Goal: Transaction & Acquisition: Purchase product/service

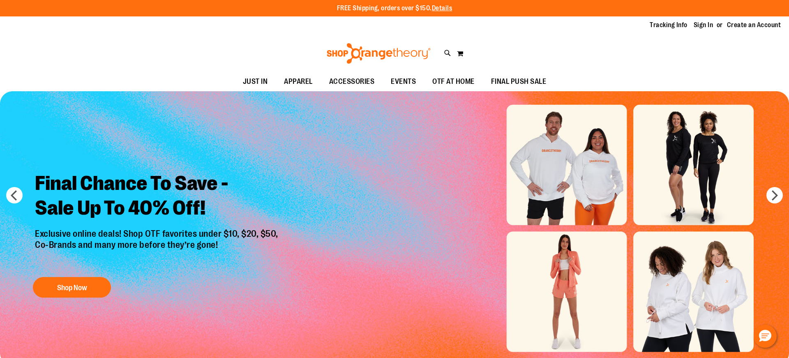
type input "**********"
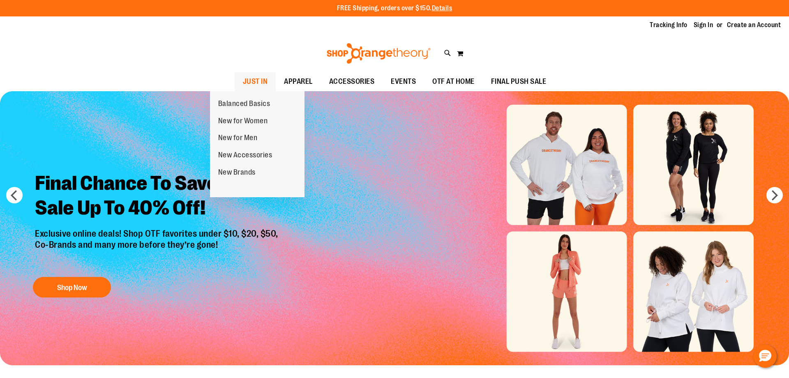
click at [243, 82] on span "JUST IN" at bounding box center [255, 81] width 25 height 19
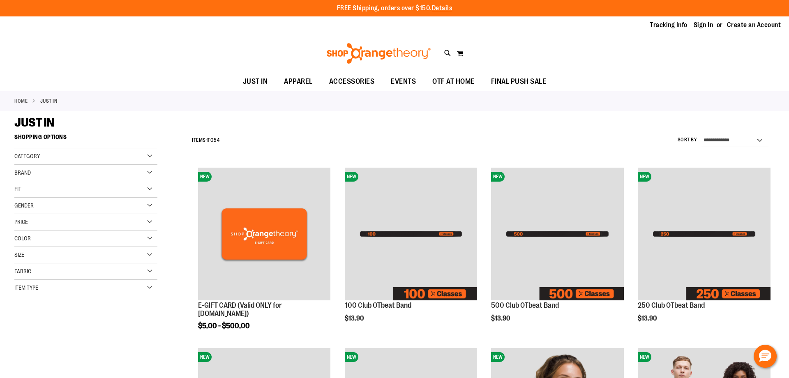
type input "**********"
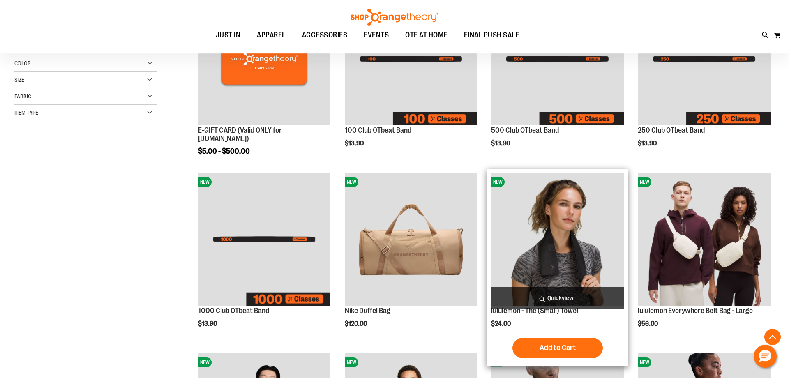
scroll to position [209, 0]
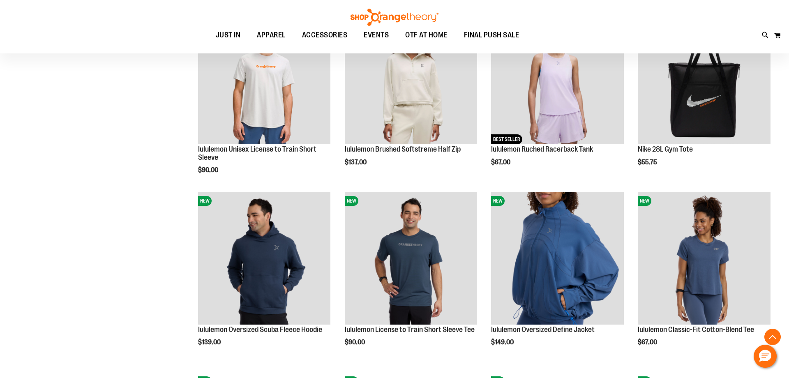
scroll to position [698, 0]
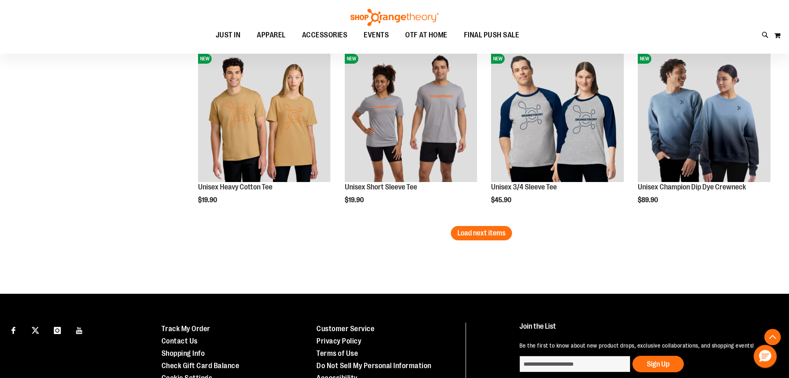
scroll to position [1607, 0]
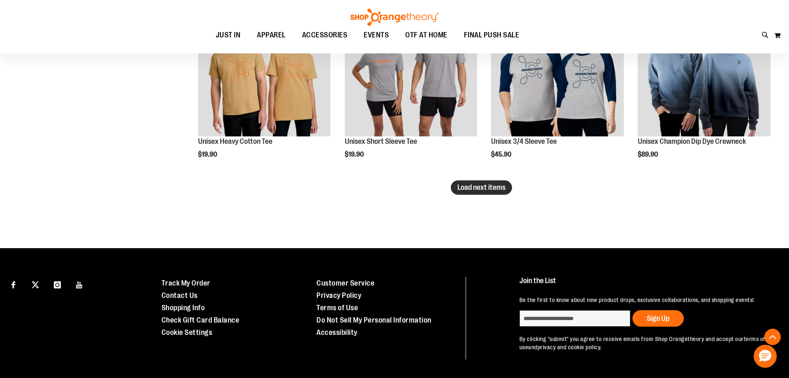
click at [481, 188] on span "Load next items" at bounding box center [482, 187] width 48 height 8
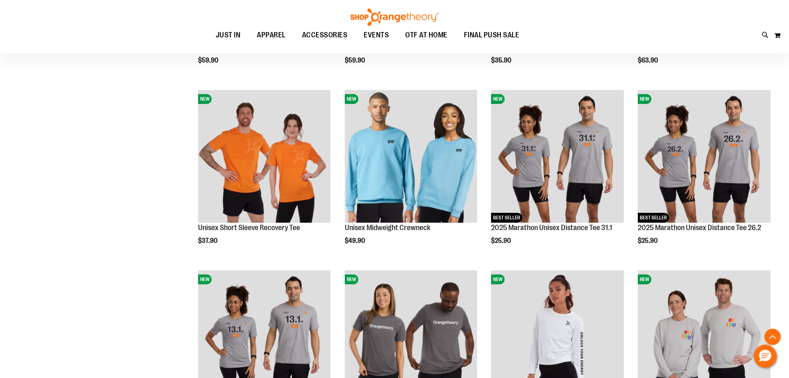
scroll to position [1887, 0]
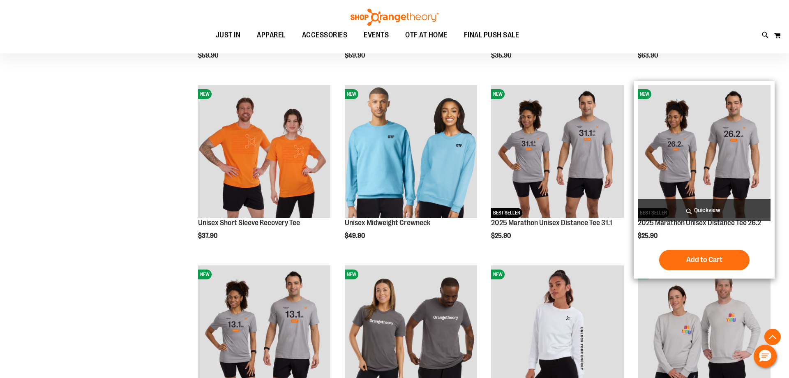
click at [709, 206] on span "Quickview" at bounding box center [704, 210] width 133 height 22
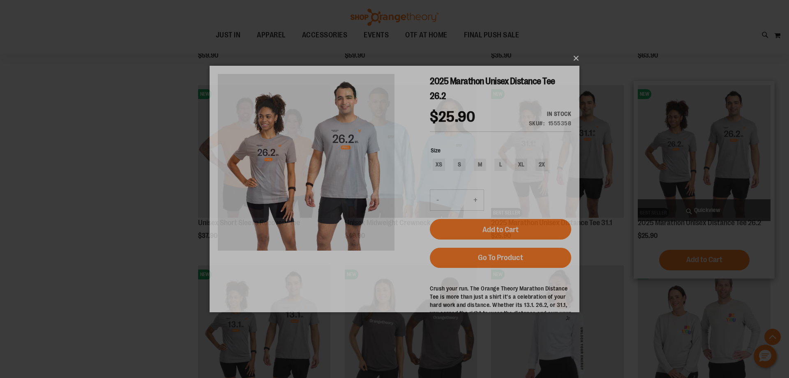
scroll to position [0, 0]
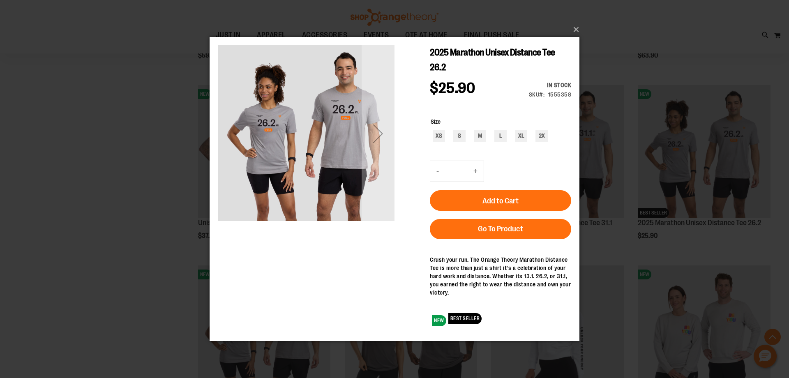
click at [379, 135] on div "Next" at bounding box center [378, 133] width 33 height 33
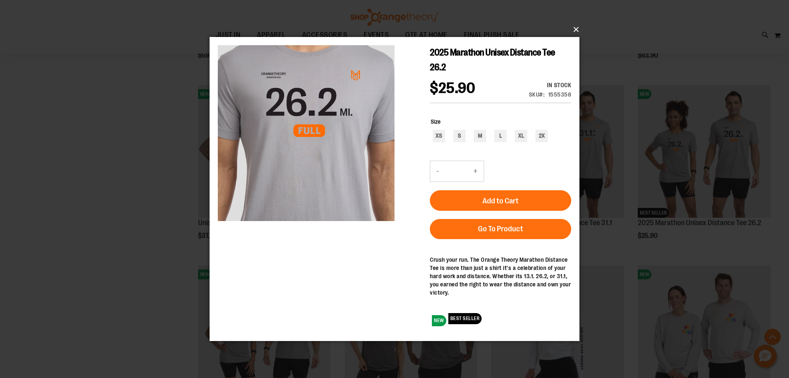
click at [576, 31] on button "×" at bounding box center [397, 30] width 370 height 18
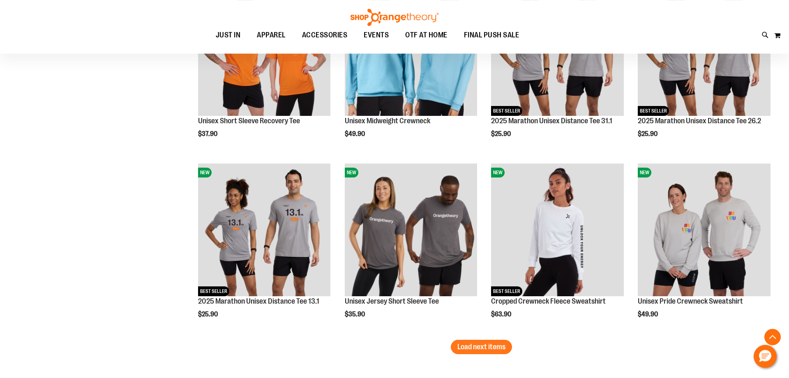
scroll to position [2026, 0]
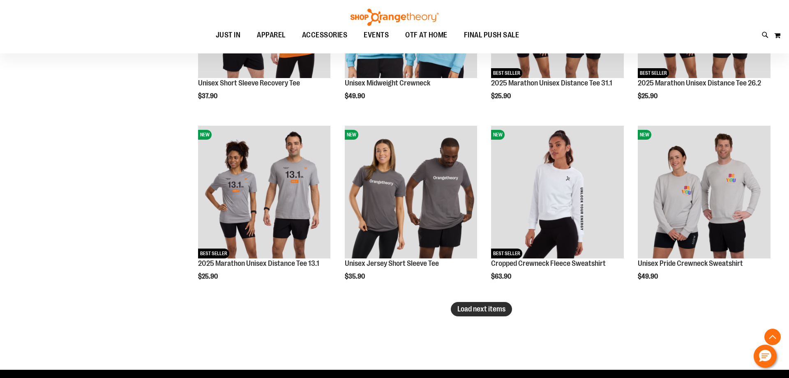
click at [491, 308] on span "Load next items" at bounding box center [482, 309] width 48 height 8
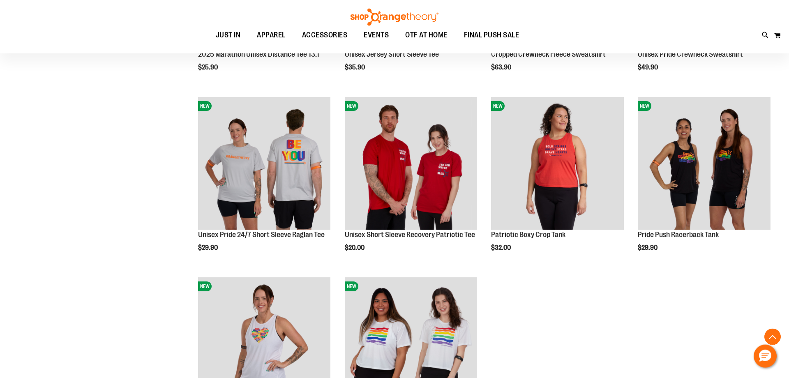
scroll to position [2236, 0]
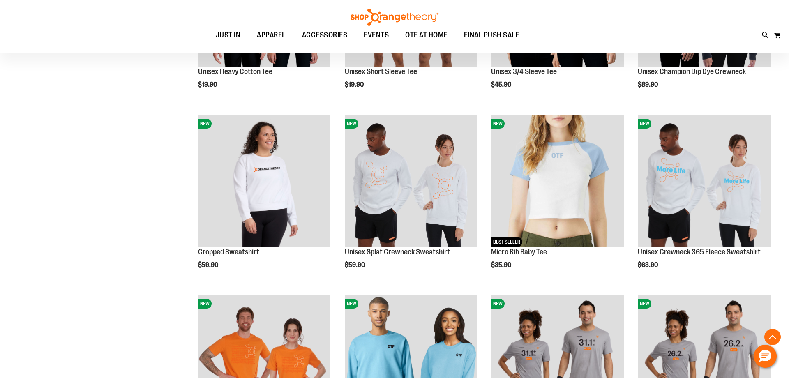
scroll to position [1397, 0]
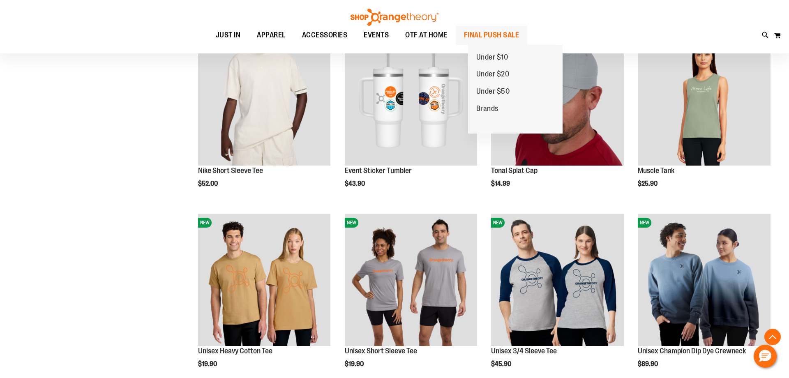
click at [520, 35] on span "FINAL PUSH SALE" at bounding box center [492, 35] width 56 height 19
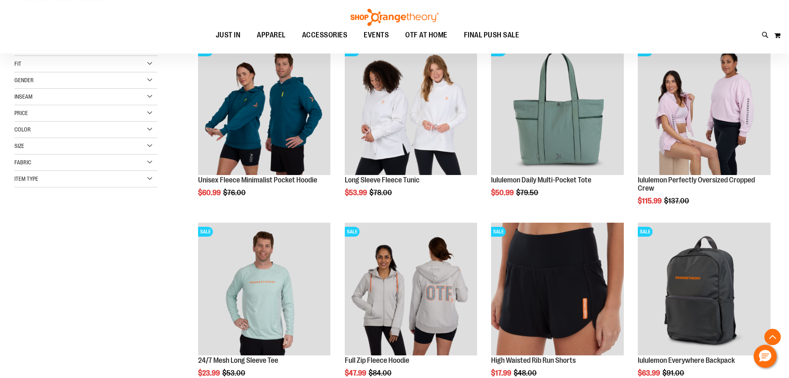
scroll to position [209, 0]
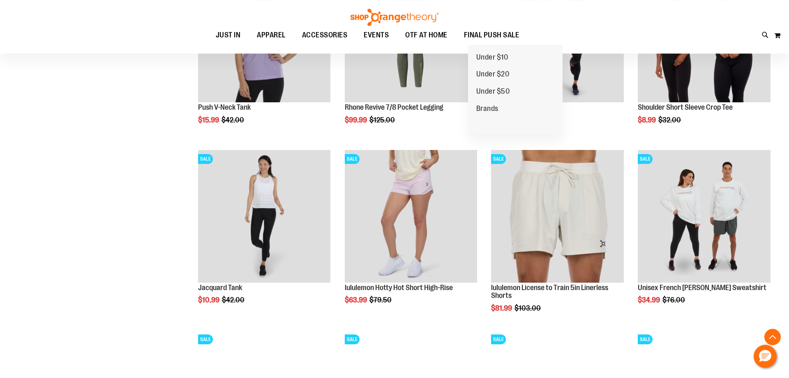
scroll to position [768, 0]
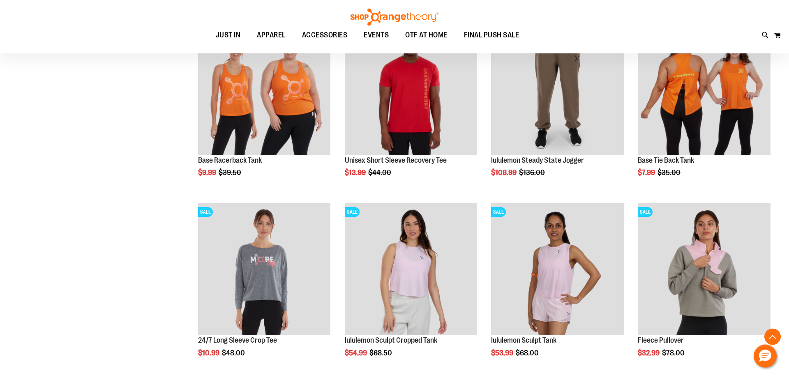
scroll to position [1048, 0]
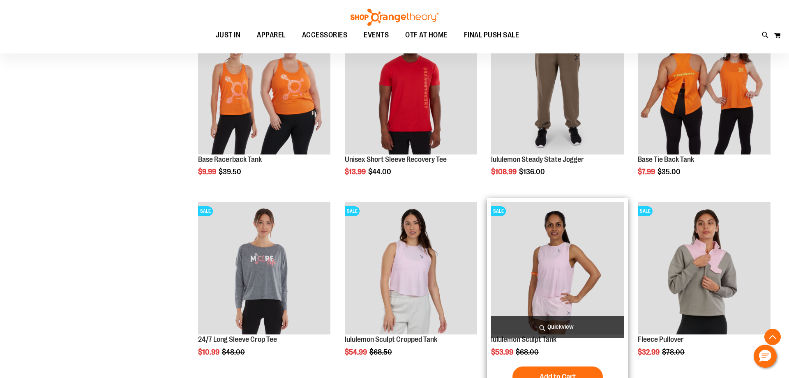
click at [566, 329] on span "Quickview" at bounding box center [557, 327] width 133 height 22
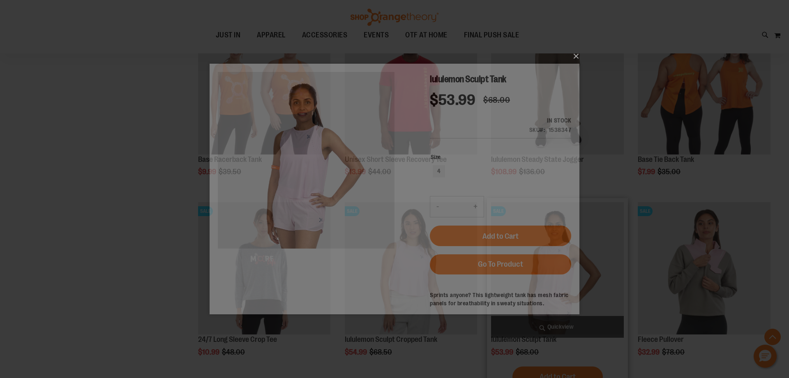
scroll to position [0, 0]
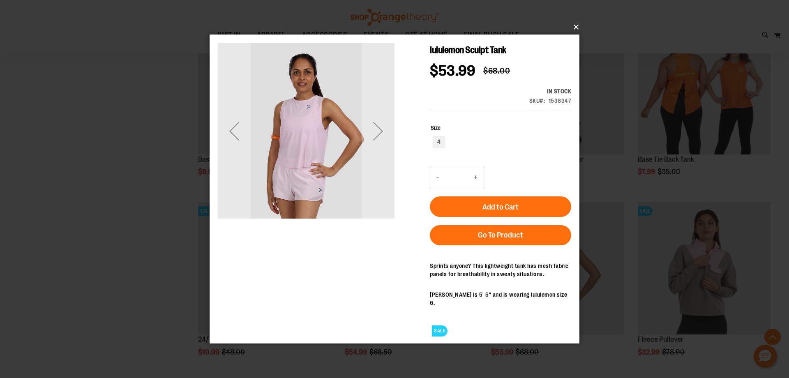
click at [574, 29] on button "×" at bounding box center [397, 27] width 370 height 18
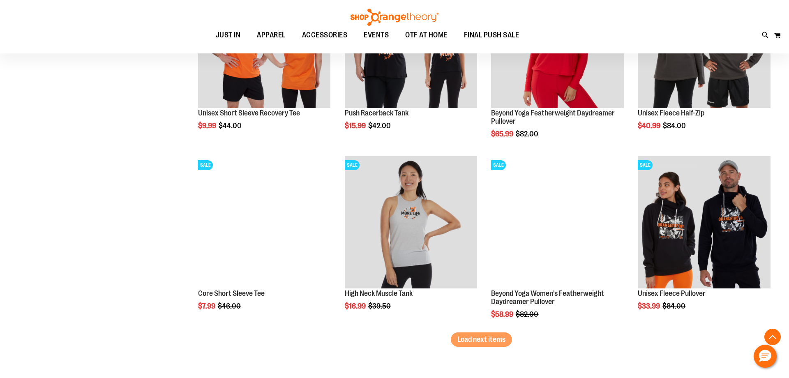
scroll to position [1467, 0]
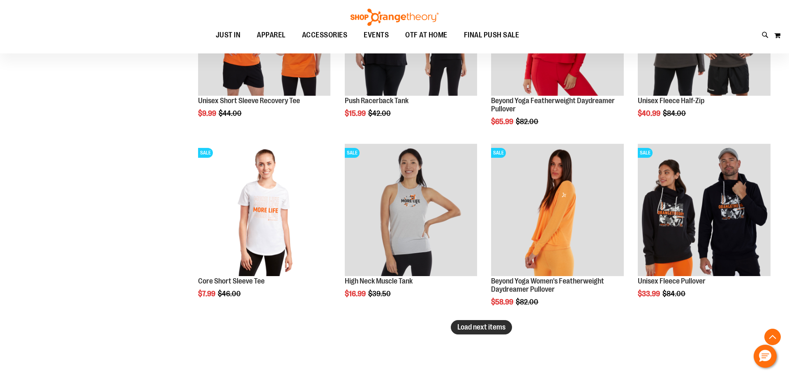
click at [463, 327] on span "Load next items" at bounding box center [482, 327] width 48 height 8
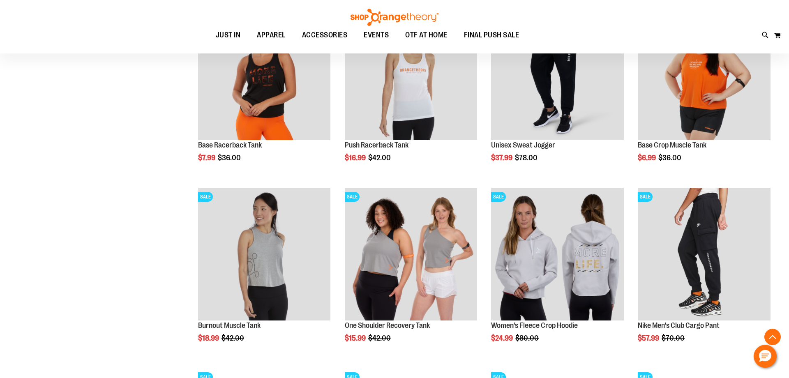
scroll to position [1817, 0]
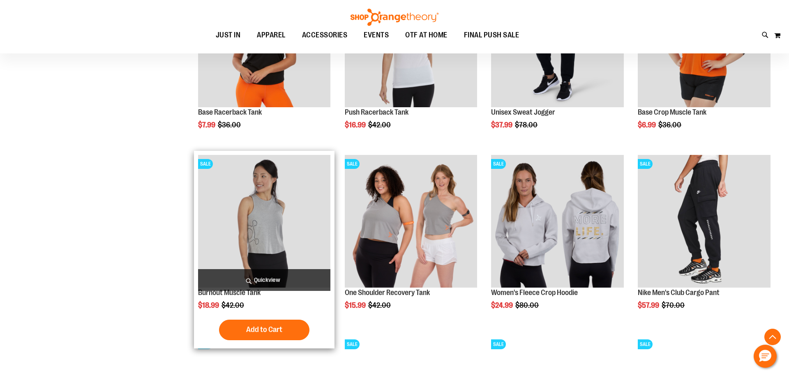
click at [280, 280] on span "Quickview" at bounding box center [264, 280] width 133 height 22
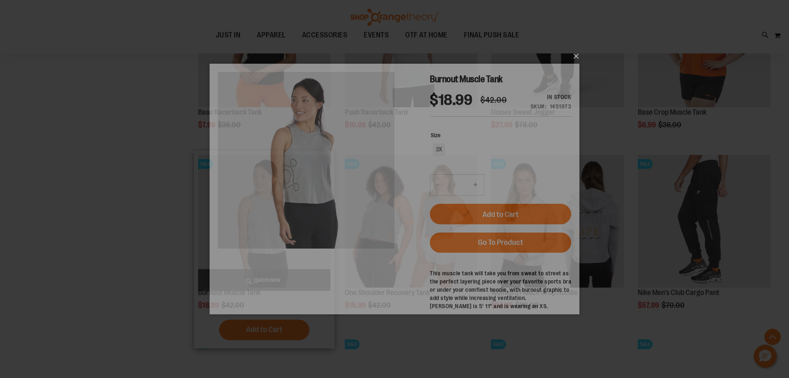
scroll to position [0, 0]
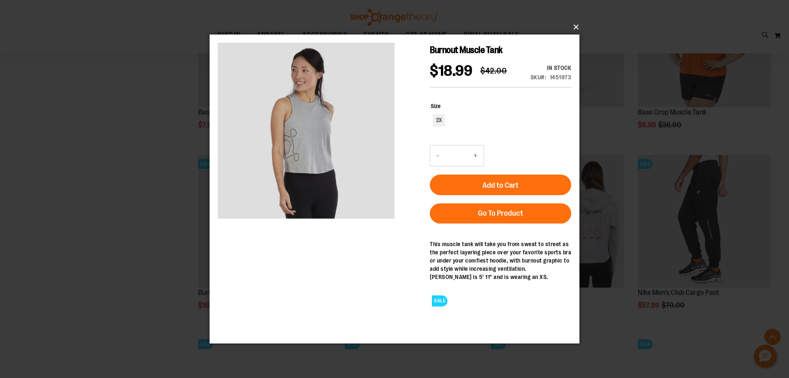
click at [574, 26] on button "×" at bounding box center [397, 27] width 370 height 18
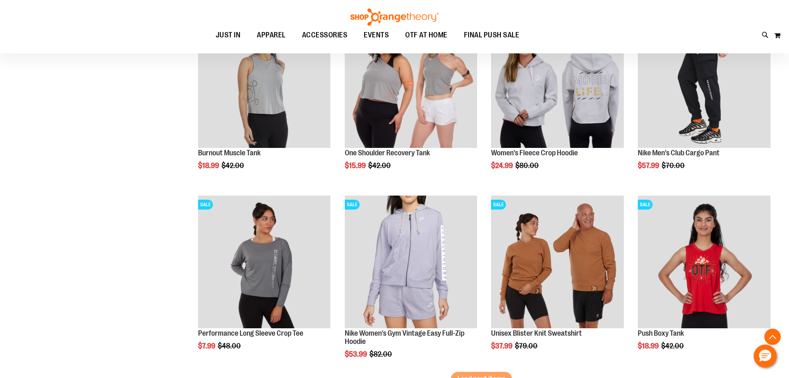
scroll to position [2026, 0]
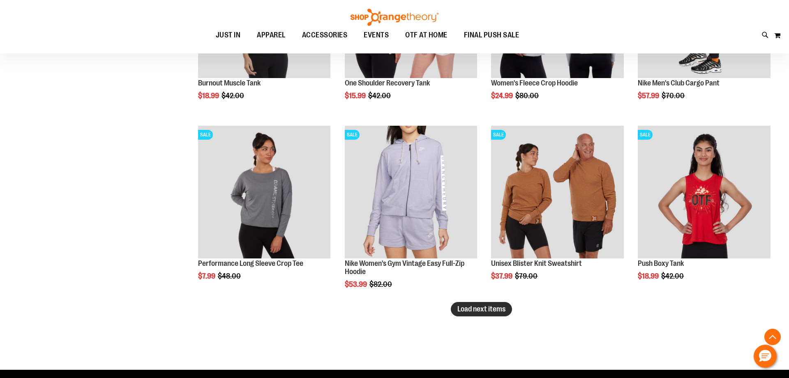
click at [488, 310] on span "Load next items" at bounding box center [482, 309] width 48 height 8
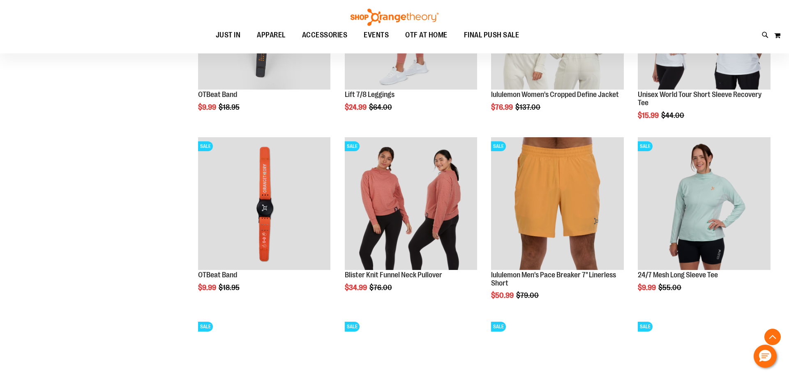
scroll to position [2516, 0]
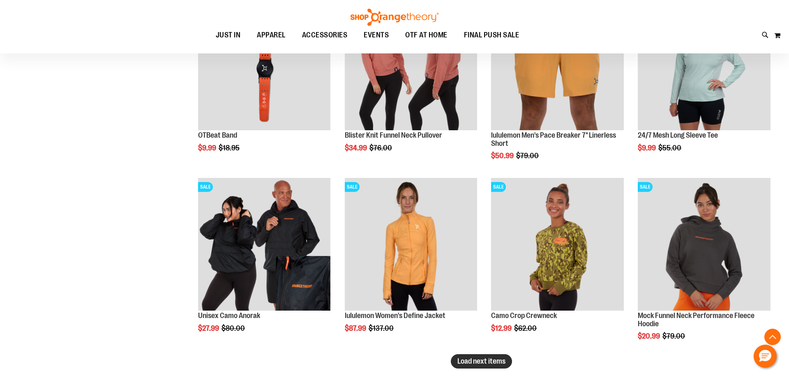
click at [493, 358] on span "Load next items" at bounding box center [482, 361] width 48 height 8
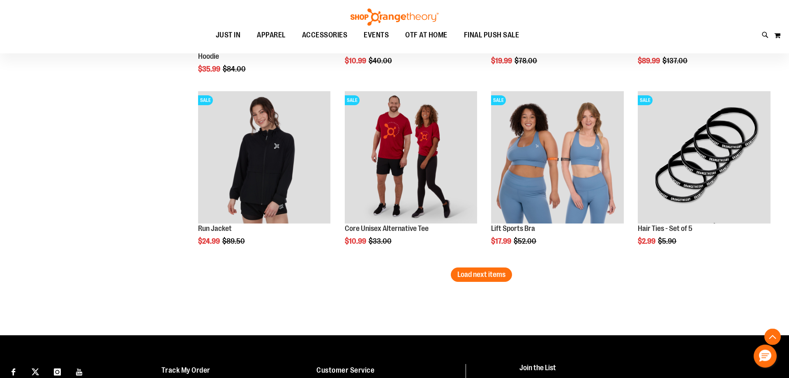
scroll to position [3145, 0]
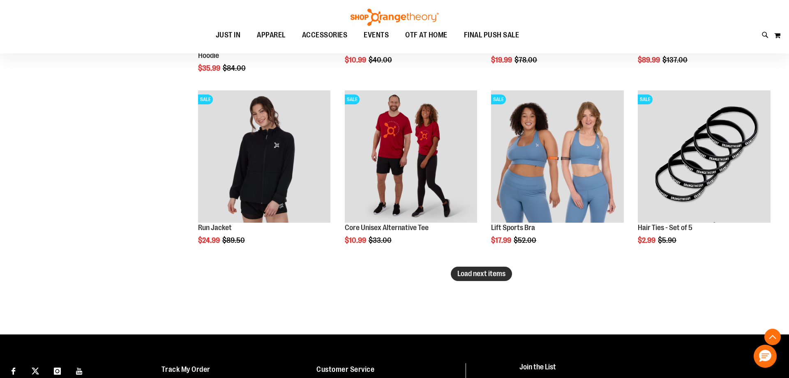
click at [469, 272] on span "Load next items" at bounding box center [482, 274] width 48 height 8
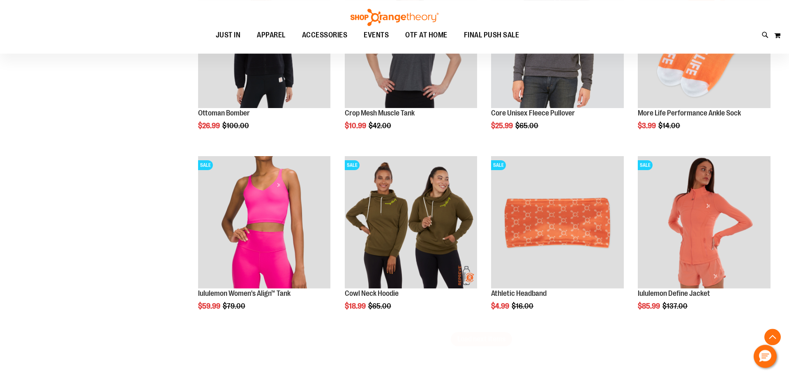
scroll to position [3634, 0]
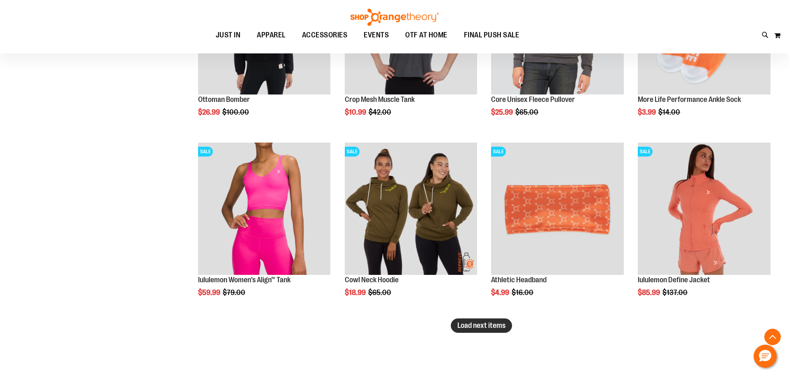
click at [483, 325] on span "Load next items" at bounding box center [482, 325] width 48 height 8
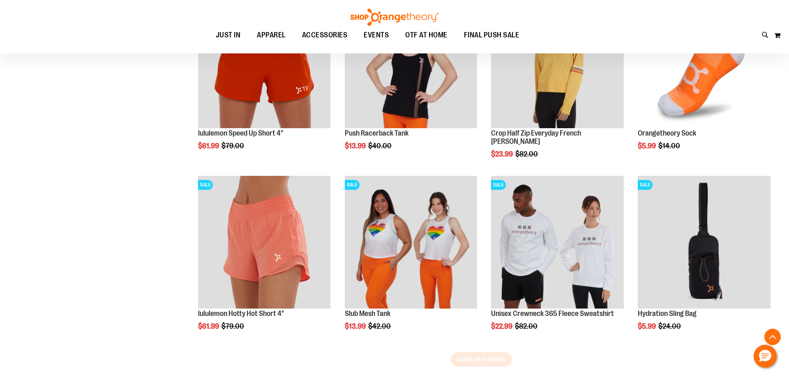
scroll to position [4263, 0]
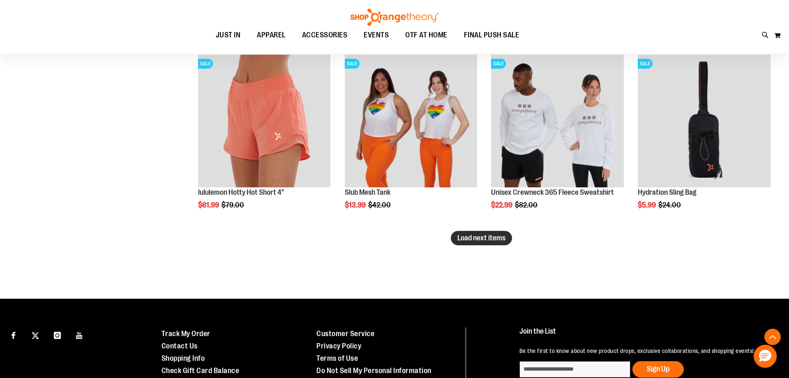
click at [475, 237] on span "Load next items" at bounding box center [482, 238] width 48 height 8
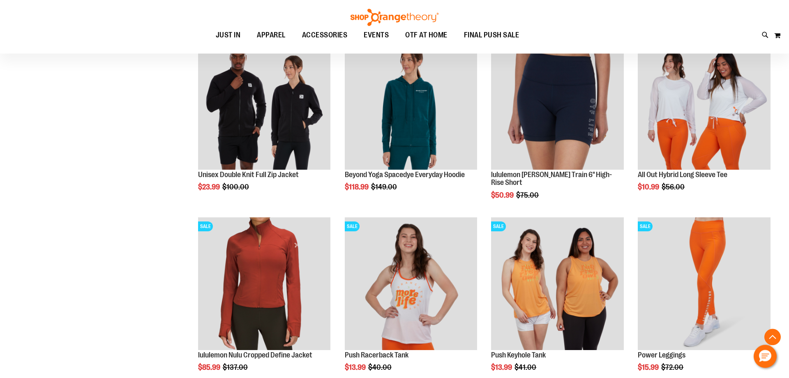
scroll to position [4682, 0]
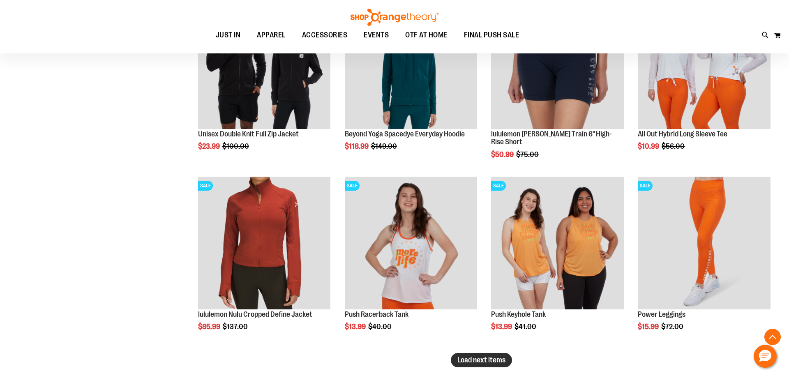
click at [470, 361] on span "Load next items" at bounding box center [482, 360] width 48 height 8
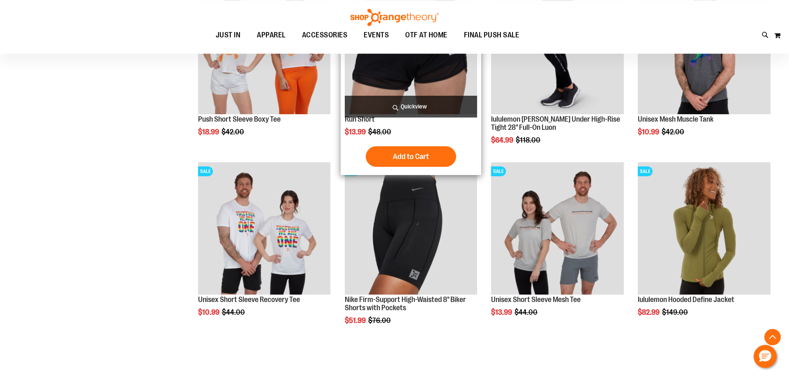
scroll to position [5241, 0]
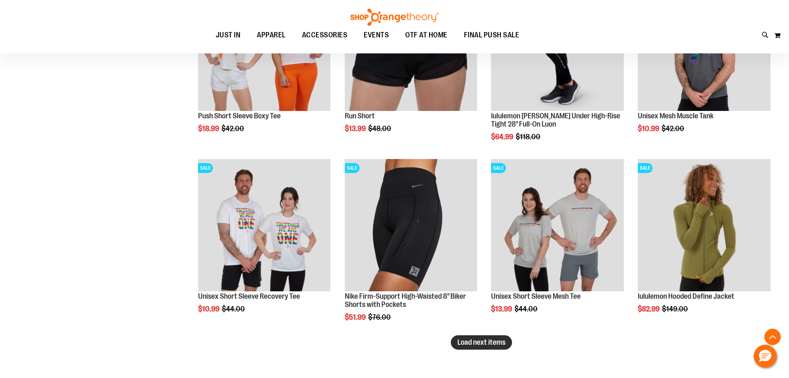
click at [486, 344] on span "Load next items" at bounding box center [482, 342] width 48 height 8
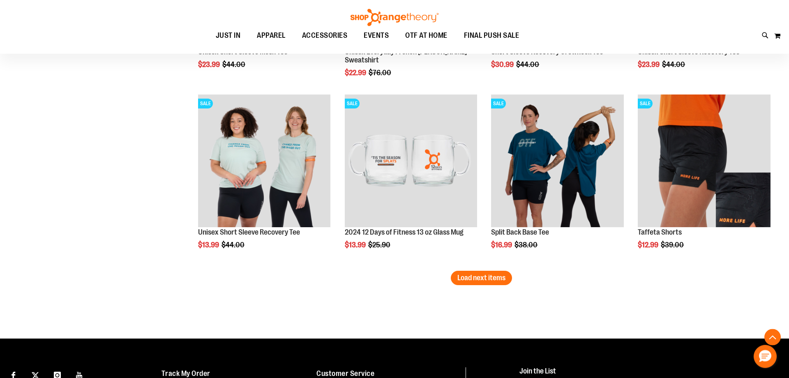
scroll to position [5870, 0]
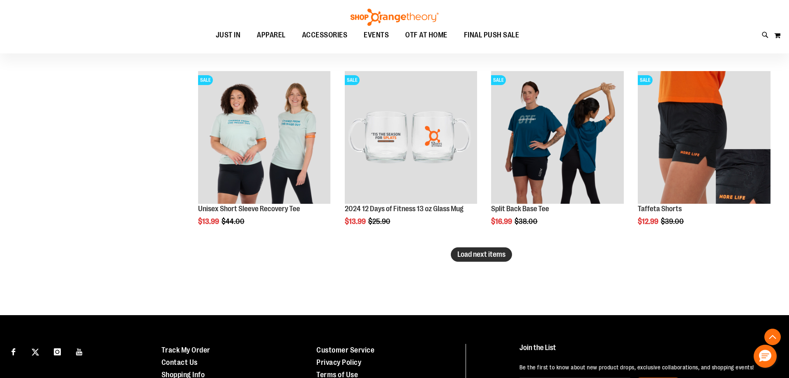
click at [470, 256] on span "Load next items" at bounding box center [482, 254] width 48 height 8
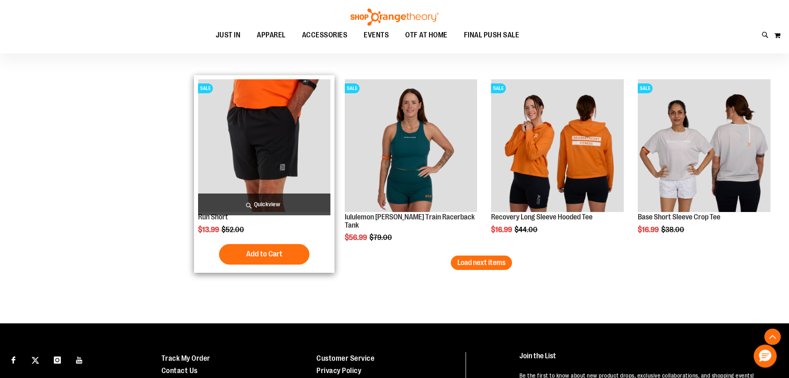
scroll to position [6430, 0]
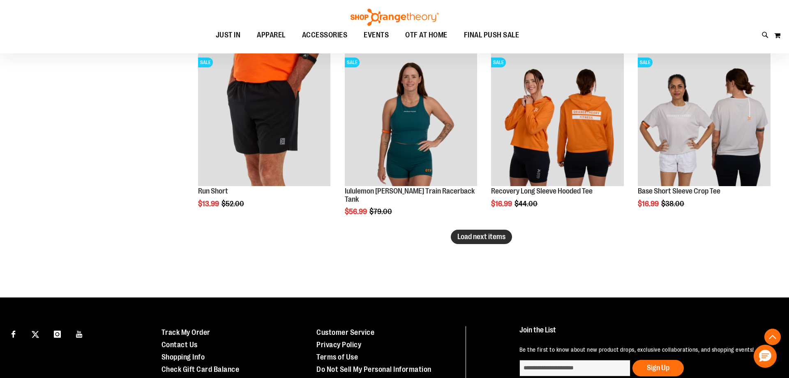
click at [503, 235] on span "Load next items" at bounding box center [482, 237] width 48 height 8
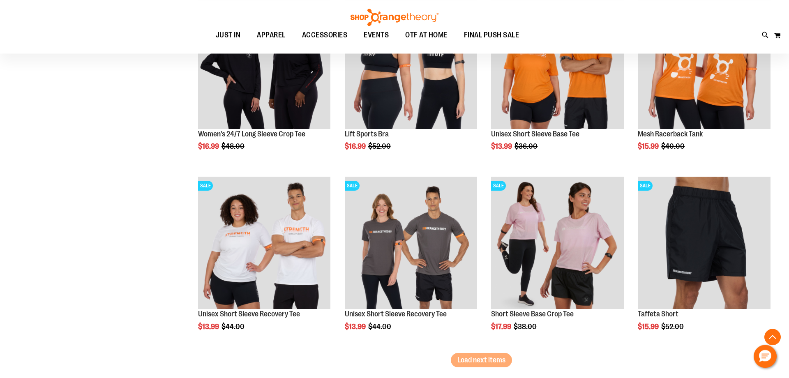
scroll to position [6849, 0]
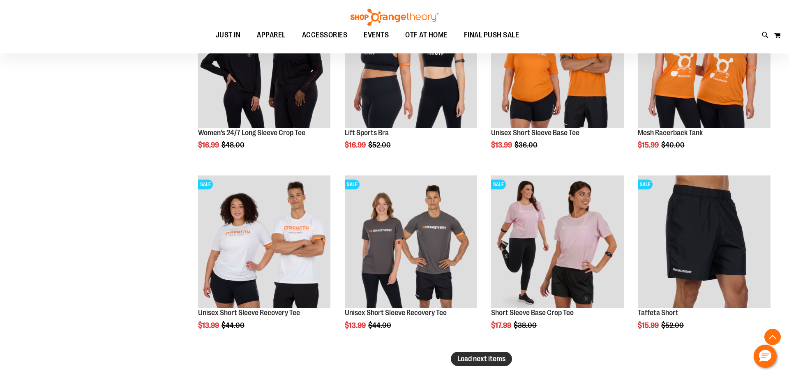
click at [506, 361] on span "Load next items" at bounding box center [482, 359] width 48 height 8
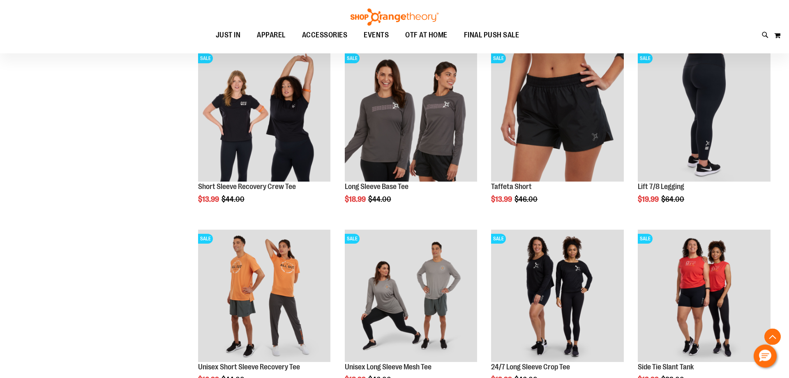
scroll to position [7198, 0]
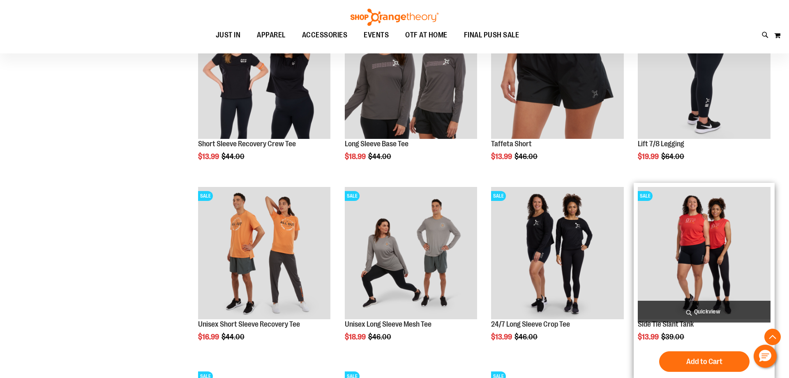
click at [702, 310] on span "Quickview" at bounding box center [704, 312] width 133 height 22
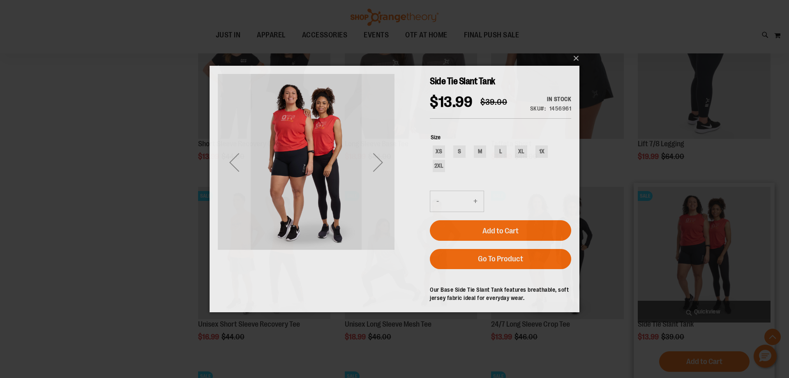
scroll to position [0, 0]
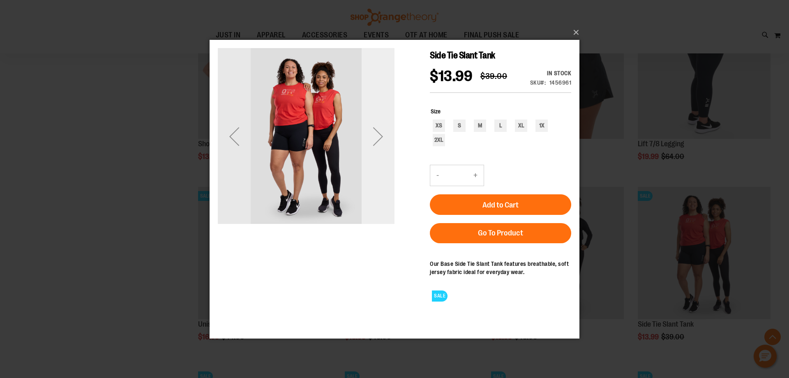
click at [377, 137] on div "Next" at bounding box center [378, 136] width 33 height 33
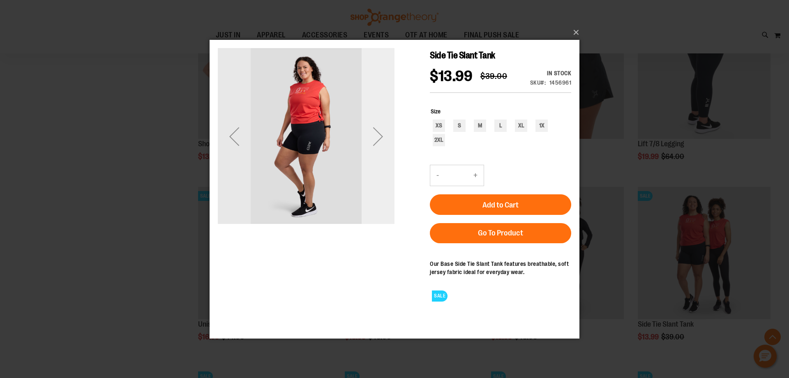
click at [377, 137] on div "Next" at bounding box center [378, 136] width 33 height 33
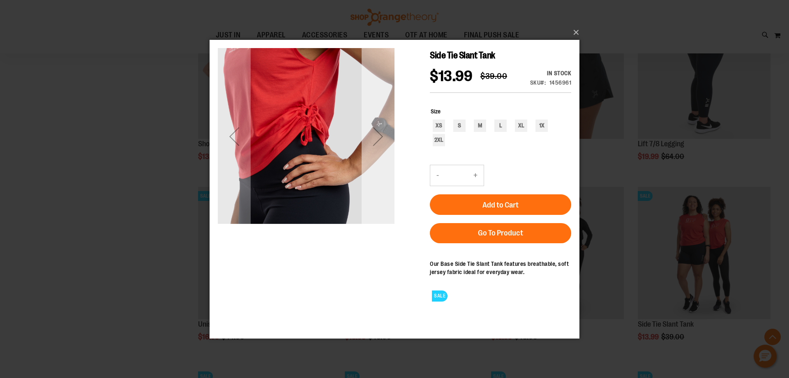
click at [377, 137] on div "Next" at bounding box center [378, 136] width 33 height 33
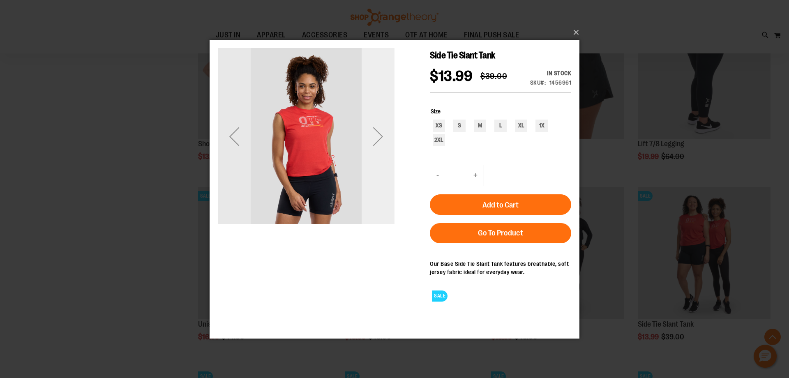
click at [377, 137] on div "Next" at bounding box center [378, 136] width 33 height 33
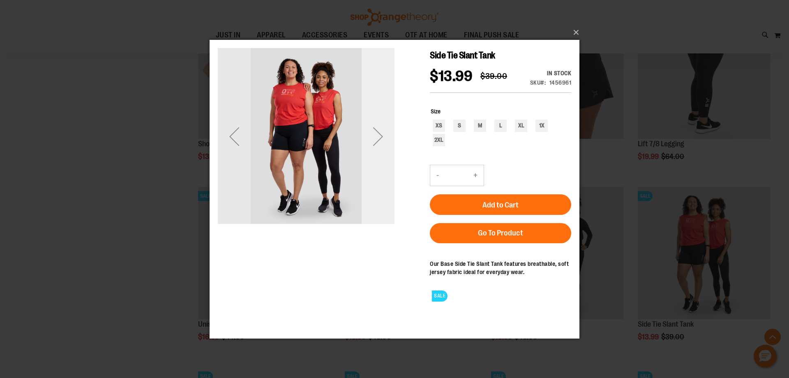
click at [377, 137] on div "Next" at bounding box center [378, 136] width 33 height 33
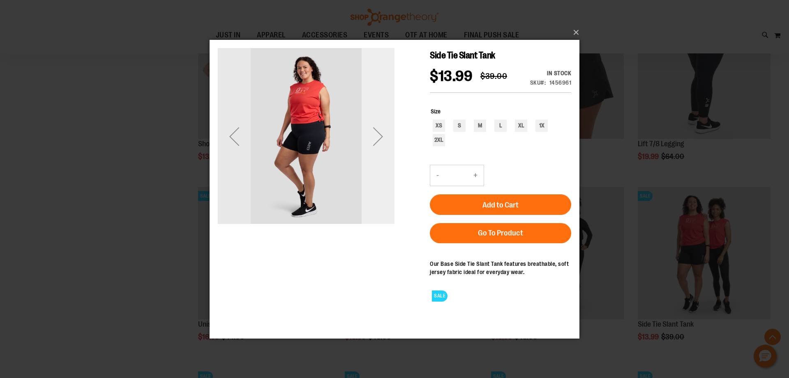
click at [377, 137] on div "Next" at bounding box center [378, 136] width 33 height 33
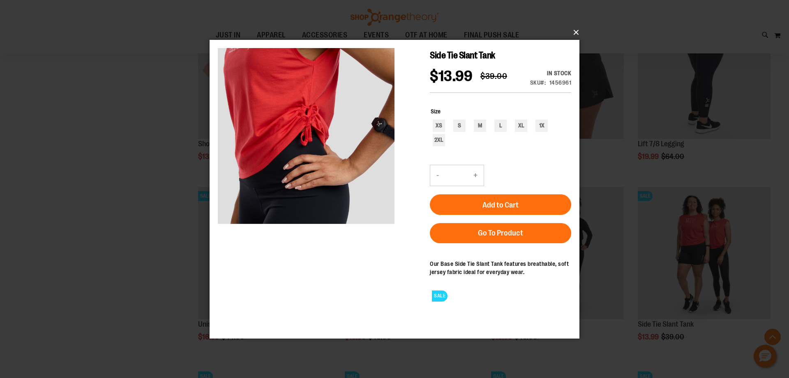
click at [576, 32] on button "×" at bounding box center [397, 32] width 370 height 18
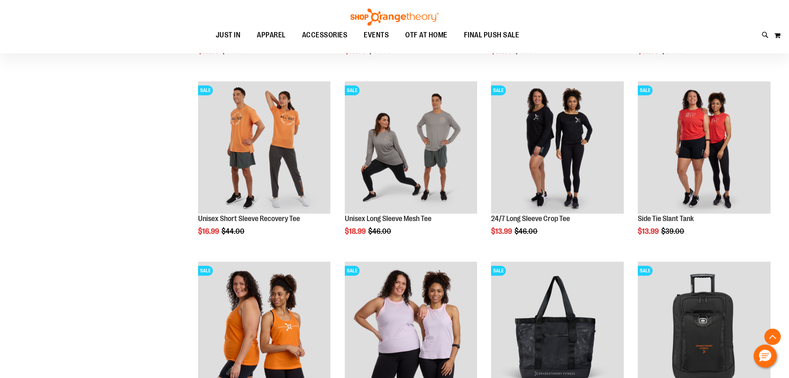
scroll to position [7408, 0]
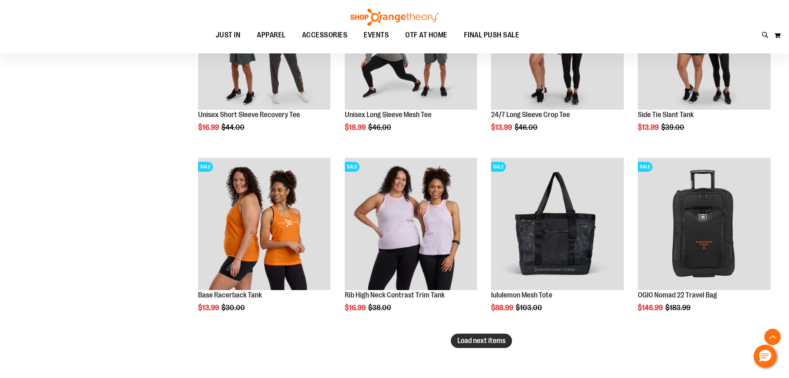
click at [467, 338] on span "Load next items" at bounding box center [482, 341] width 48 height 8
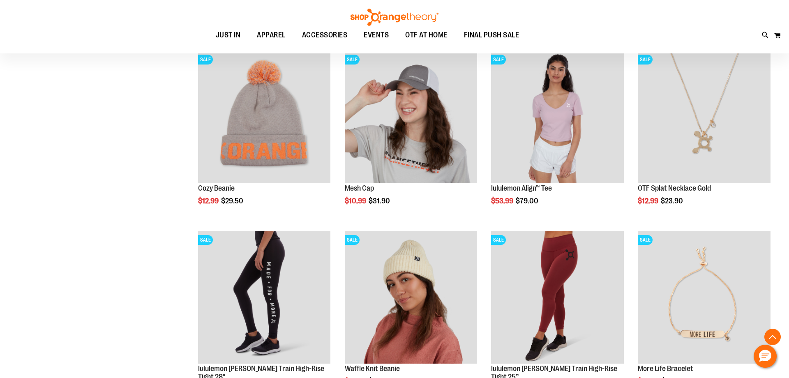
scroll to position [7967, 0]
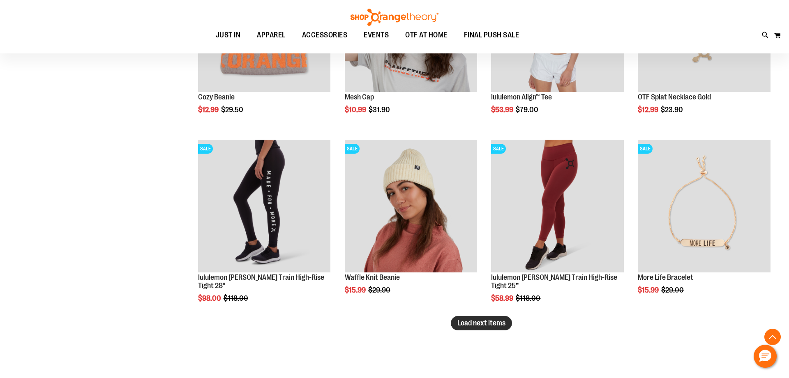
click at [490, 328] on button "Load next items" at bounding box center [481, 323] width 61 height 14
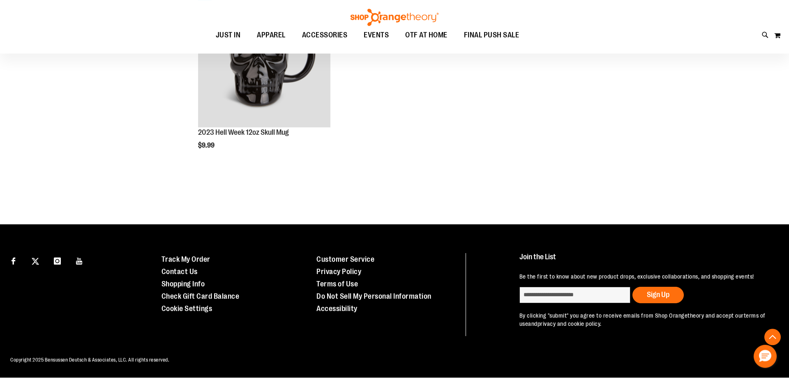
scroll to position [8481, 0]
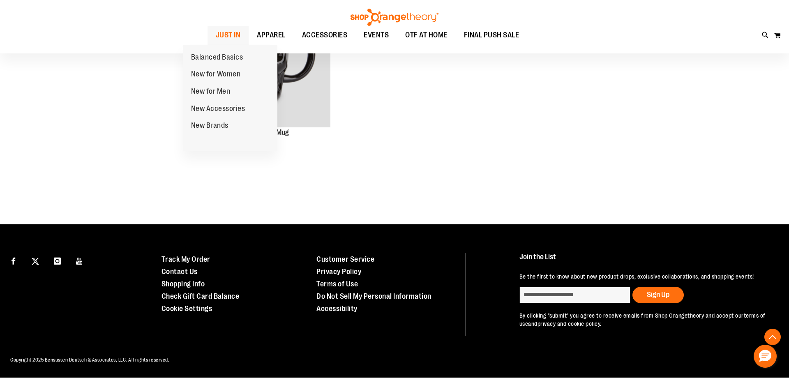
click at [216, 31] on span "JUST IN" at bounding box center [228, 35] width 25 height 19
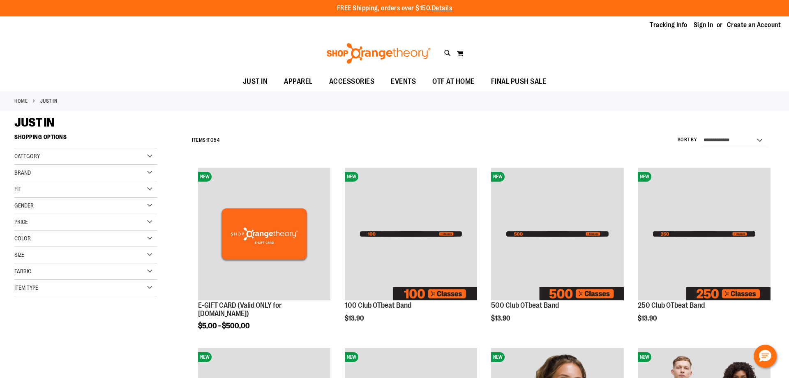
type input "**********"
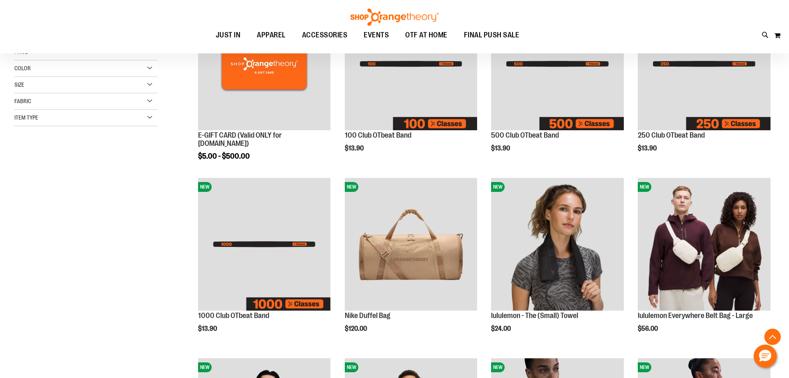
scroll to position [279, 0]
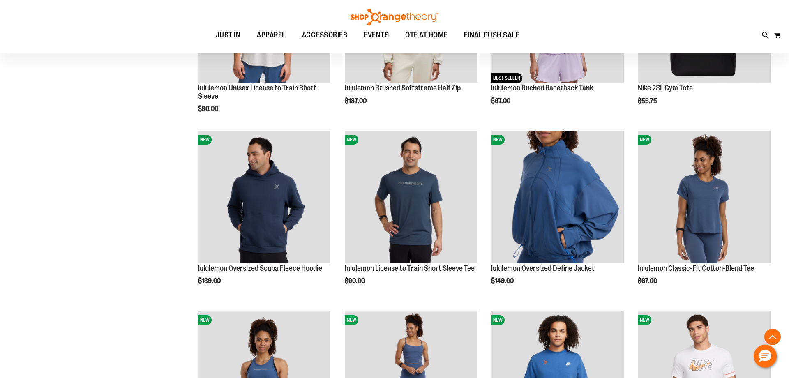
scroll to position [768, 0]
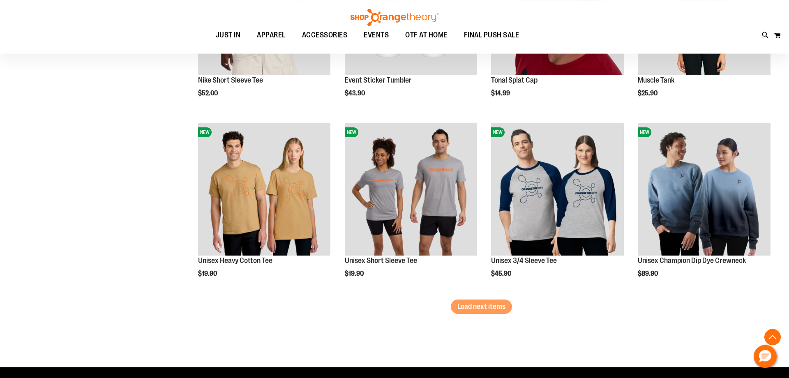
scroll to position [1537, 0]
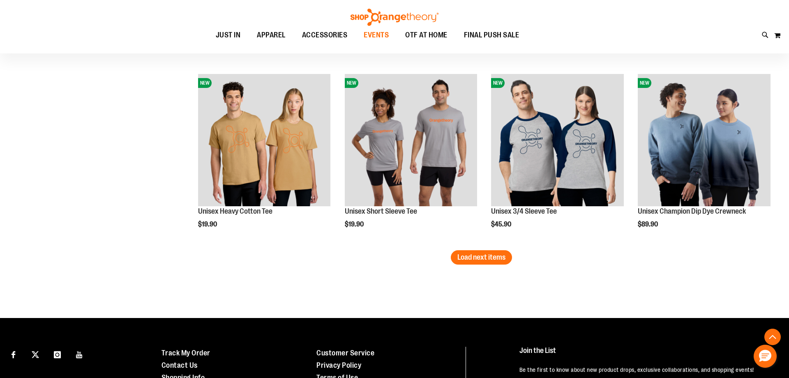
click at [377, 37] on span "EVENTS" at bounding box center [376, 35] width 25 height 19
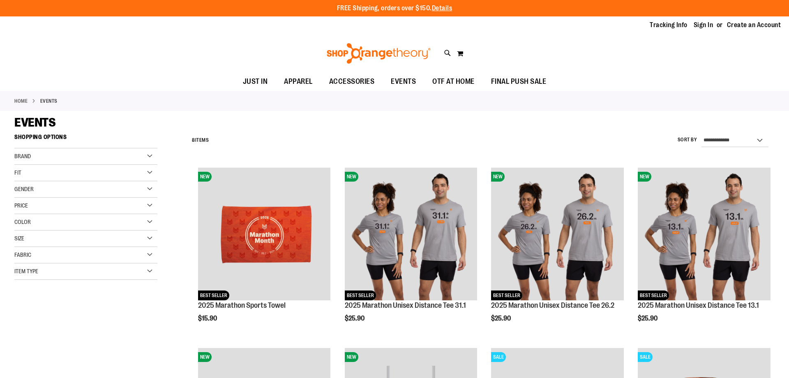
type input "**********"
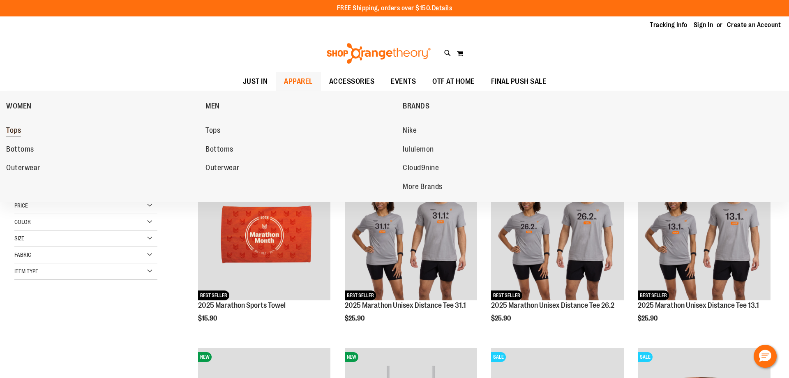
click at [16, 130] on span "Tops" at bounding box center [13, 131] width 15 height 10
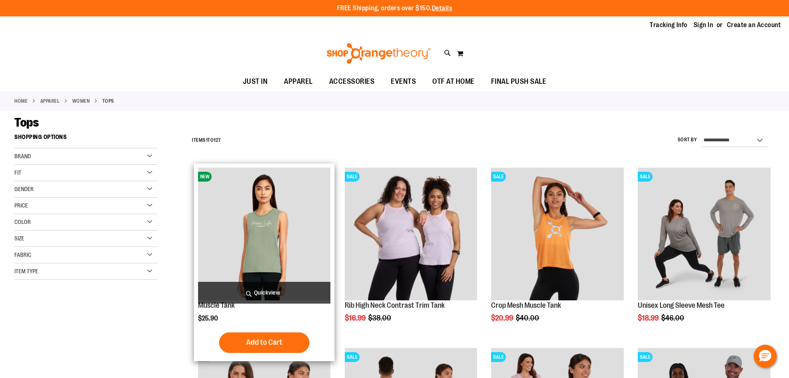
click at [263, 291] on span "Quickview" at bounding box center [264, 293] width 133 height 22
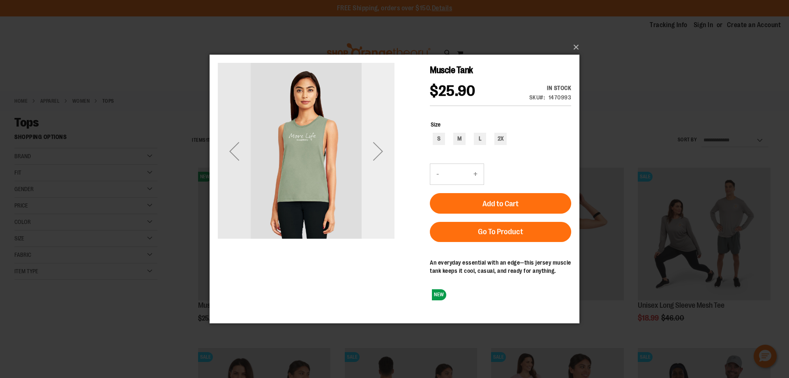
click at [378, 149] on div "Next" at bounding box center [378, 151] width 33 height 33
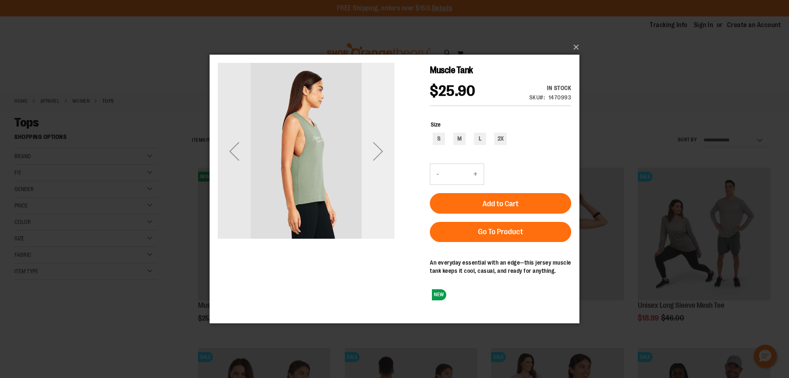
click at [378, 149] on div "Next" at bounding box center [378, 151] width 33 height 33
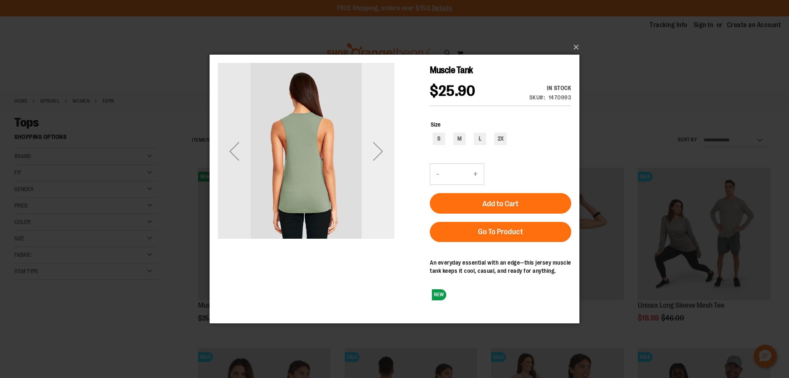
click at [378, 149] on div "Next" at bounding box center [378, 151] width 33 height 33
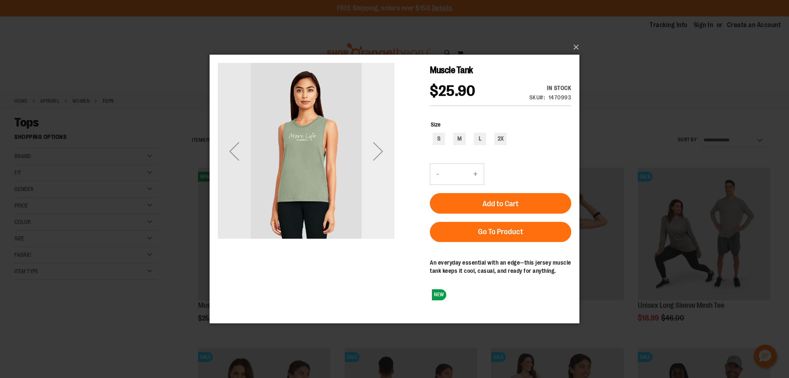
click at [378, 149] on div "Next" at bounding box center [378, 151] width 33 height 33
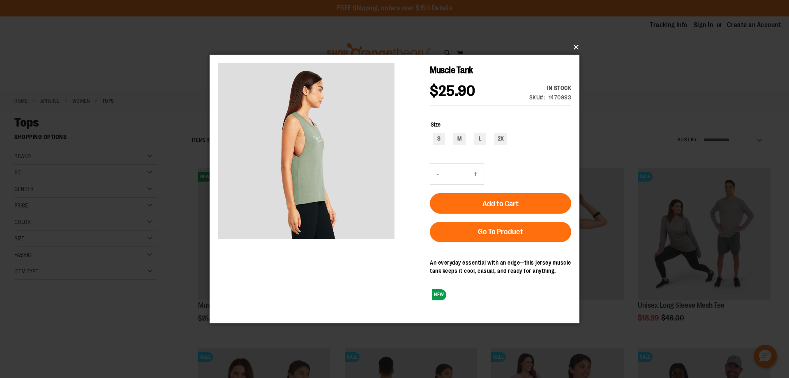
click at [576, 46] on button "×" at bounding box center [397, 47] width 370 height 18
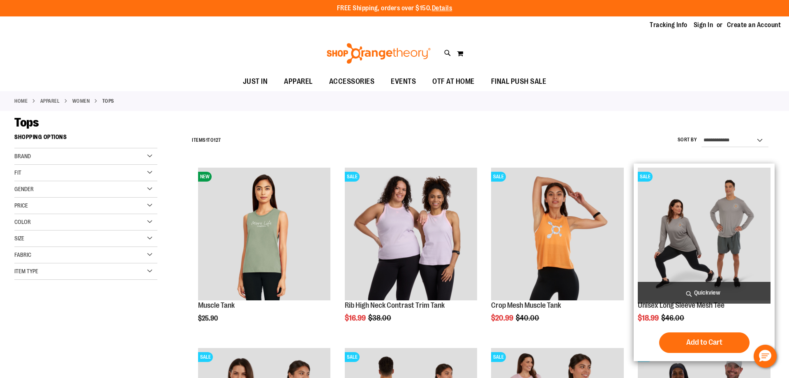
click at [712, 288] on span "Quickview" at bounding box center [704, 293] width 133 height 22
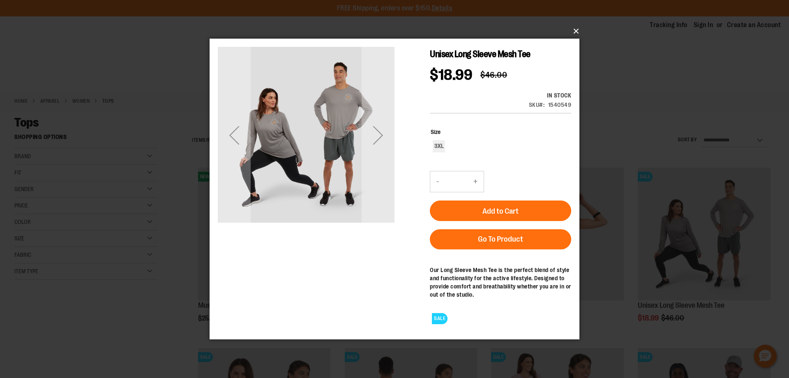
click at [575, 28] on button "×" at bounding box center [397, 31] width 370 height 18
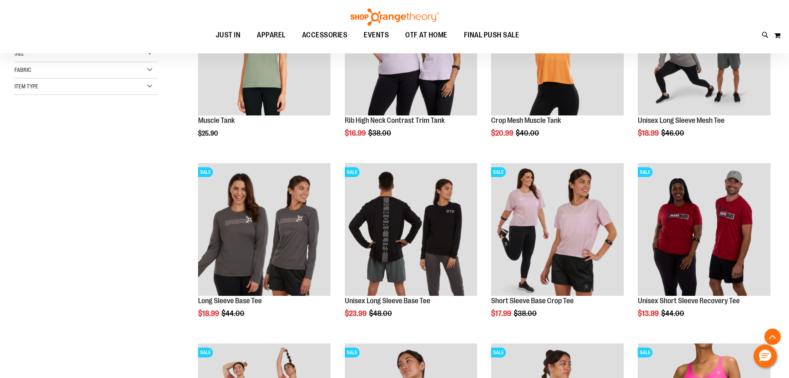
scroll to position [209, 0]
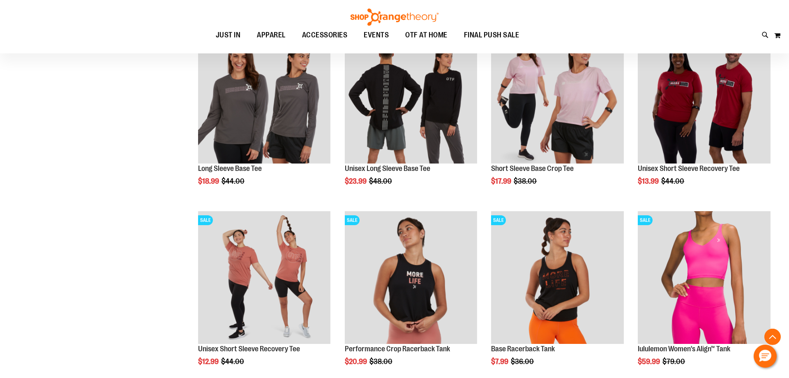
scroll to position [349, 0]
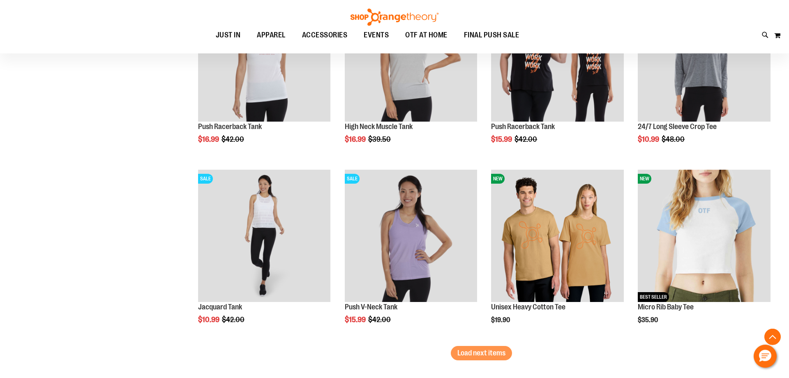
scroll to position [1467, 0]
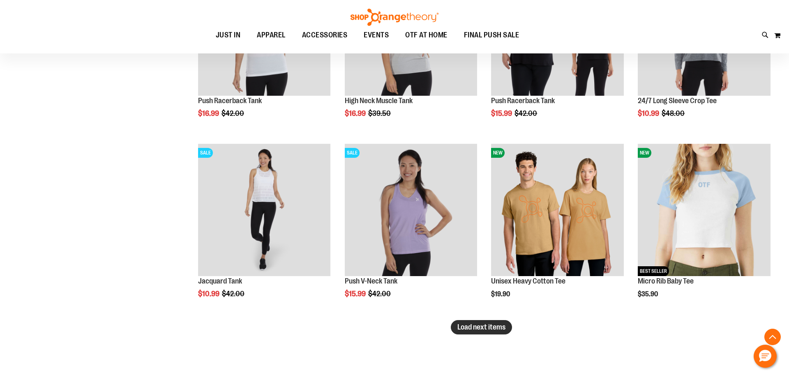
click at [492, 330] on span "Load next items" at bounding box center [482, 327] width 48 height 8
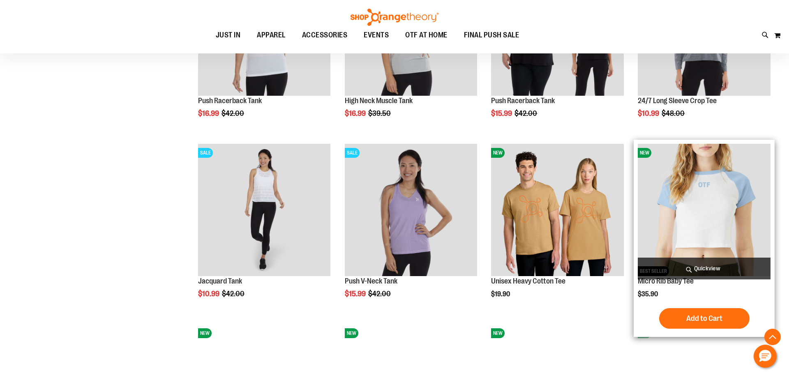
click at [722, 269] on span "Quickview" at bounding box center [704, 269] width 133 height 22
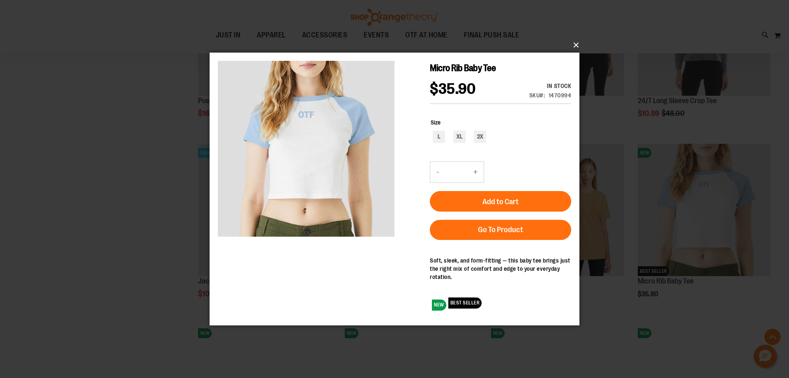
click at [577, 45] on button "×" at bounding box center [397, 45] width 370 height 18
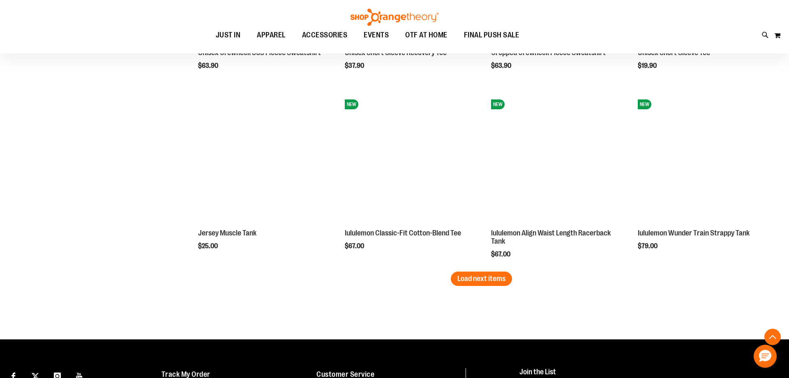
scroll to position [2096, 0]
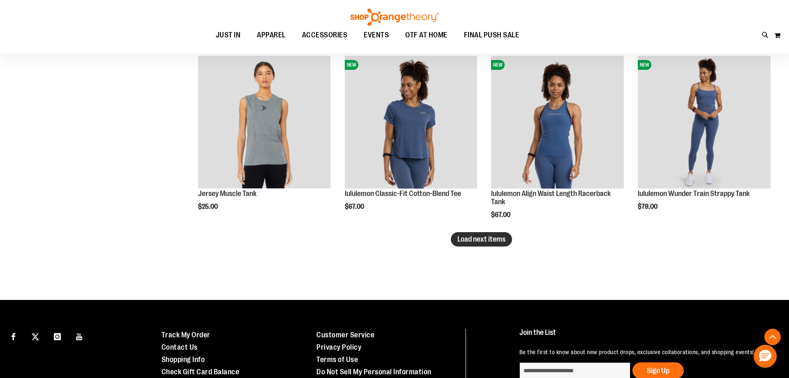
click at [494, 243] on span "Load next items" at bounding box center [482, 239] width 48 height 8
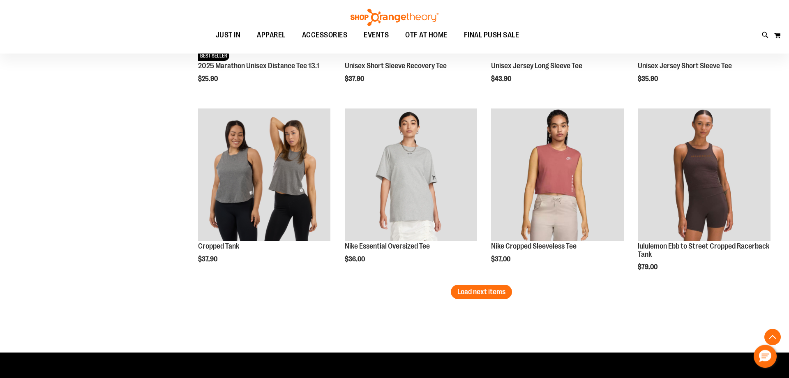
scroll to position [2586, 0]
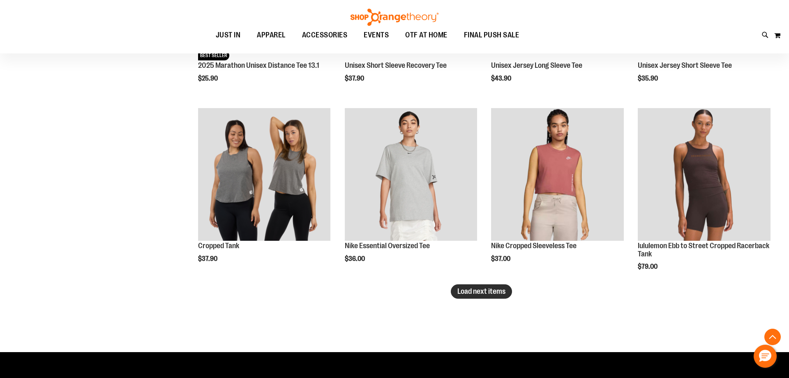
click at [490, 290] on span "Load next items" at bounding box center [482, 291] width 48 height 8
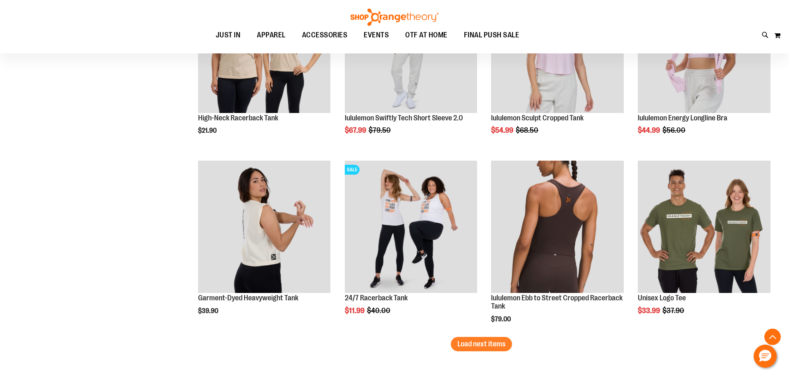
scroll to position [3075, 0]
click at [482, 343] on span "Load next items" at bounding box center [482, 344] width 48 height 8
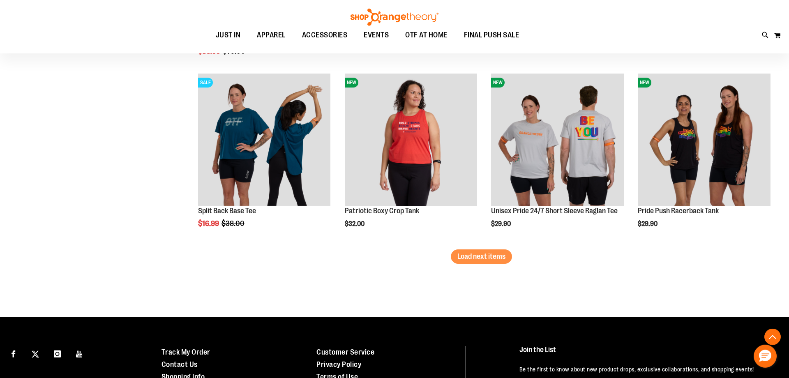
scroll to position [3704, 0]
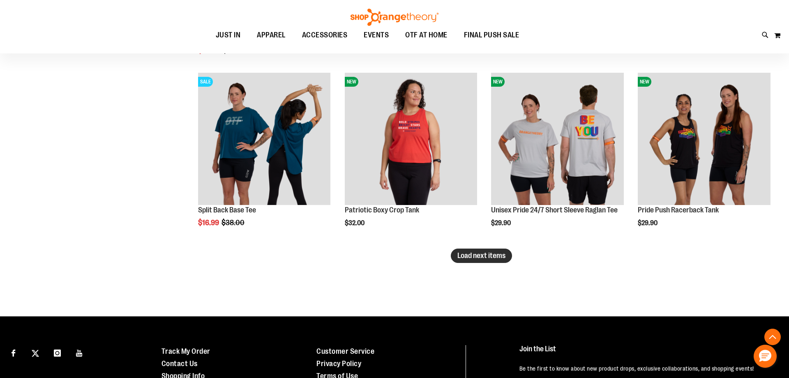
click at [497, 251] on button "Load next items" at bounding box center [481, 256] width 61 height 14
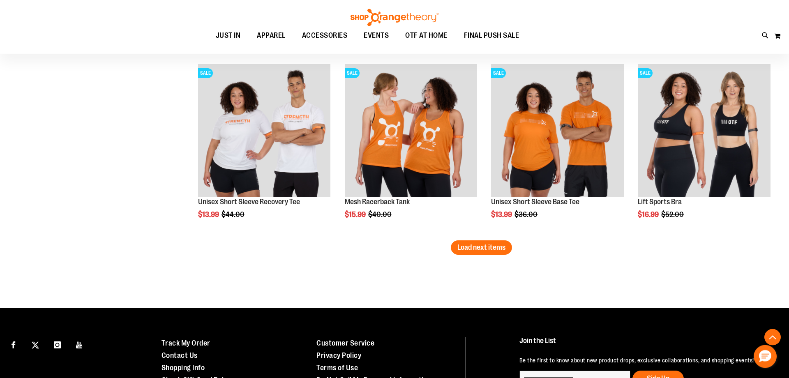
scroll to position [4333, 0]
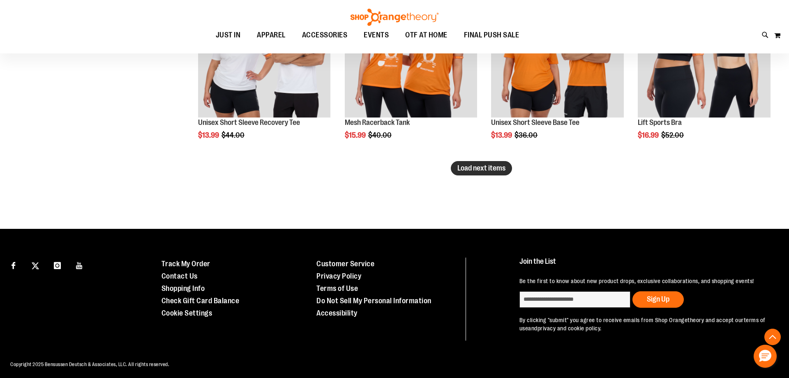
click at [480, 171] on span "Load next items" at bounding box center [482, 168] width 48 height 8
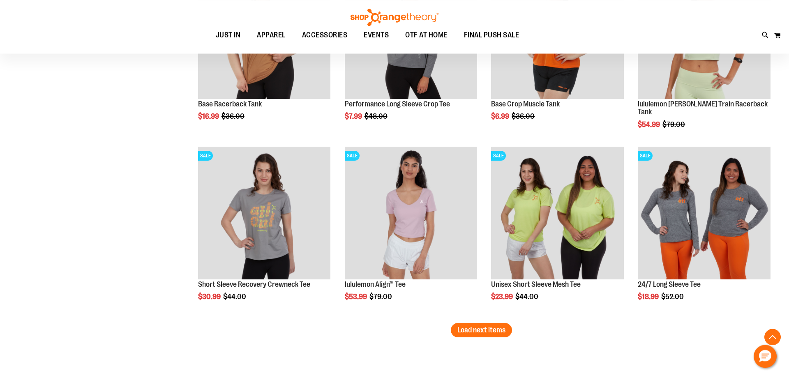
scroll to position [4750, 0]
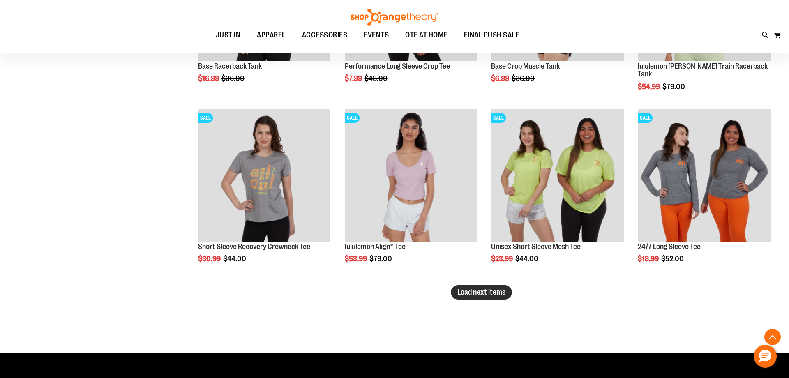
click at [467, 295] on span "Load next items" at bounding box center [482, 292] width 48 height 8
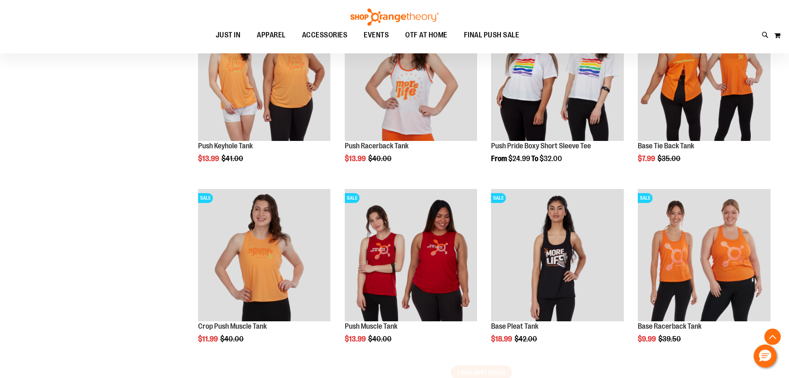
scroll to position [5239, 0]
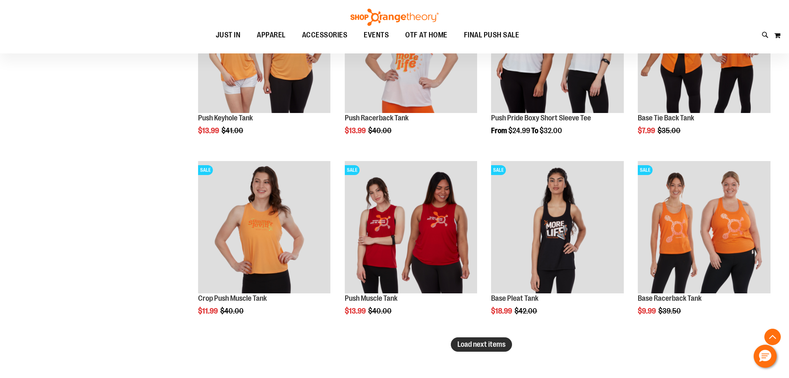
click at [474, 346] on span "Load next items" at bounding box center [482, 344] width 48 height 8
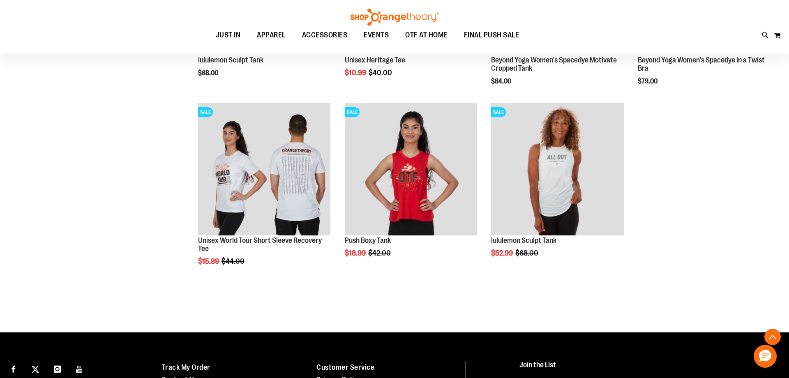
scroll to position [5659, 0]
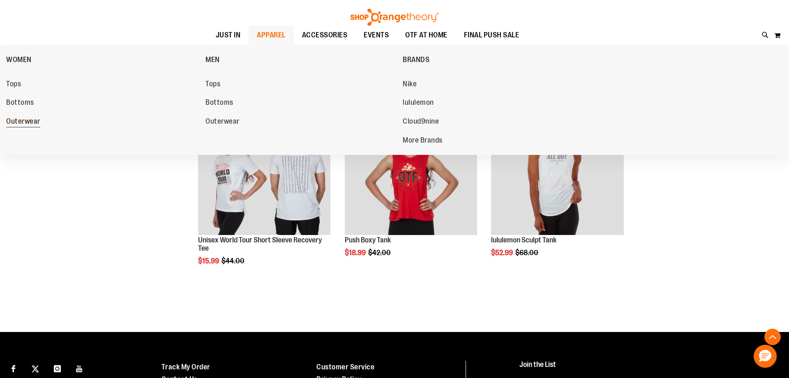
click at [23, 123] on span "Outerwear" at bounding box center [23, 122] width 34 height 10
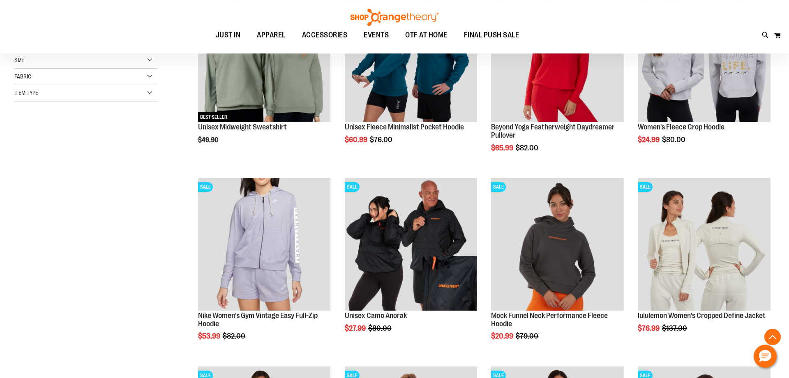
scroll to position [209, 0]
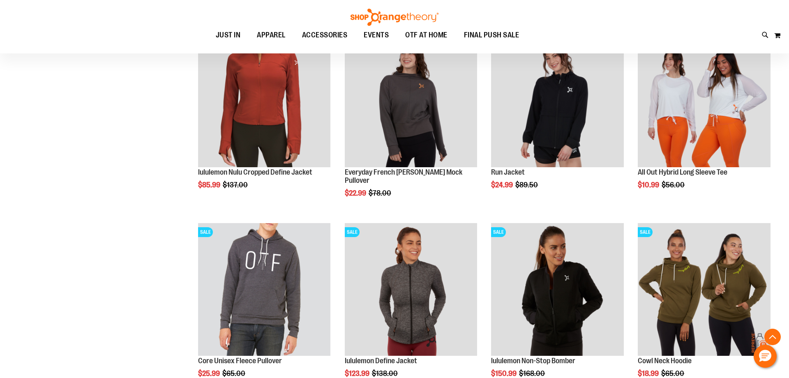
scroll to position [768, 0]
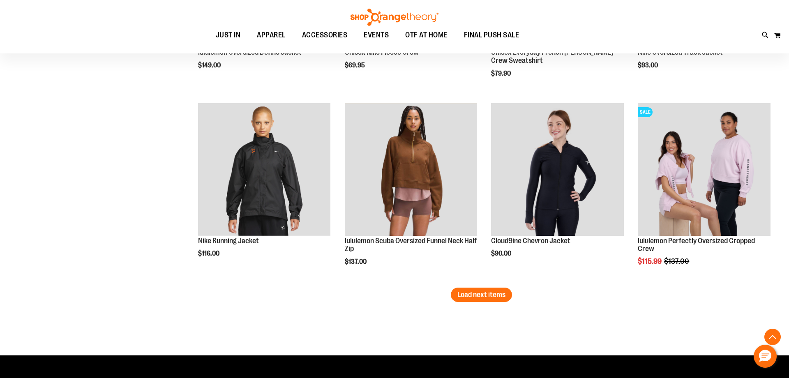
scroll to position [1607, 0]
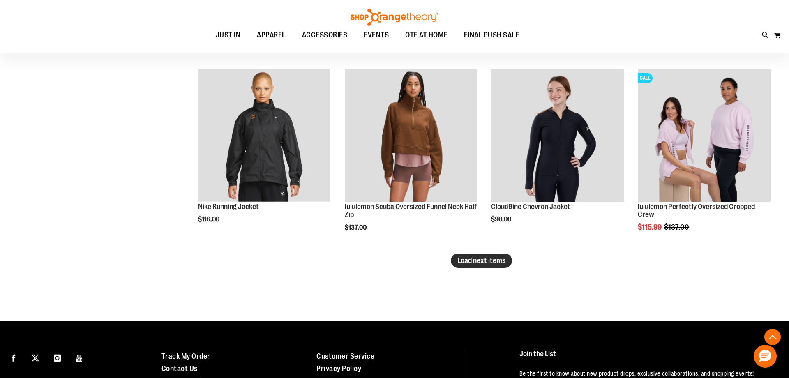
click at [497, 264] on span "Load next items" at bounding box center [482, 261] width 48 height 8
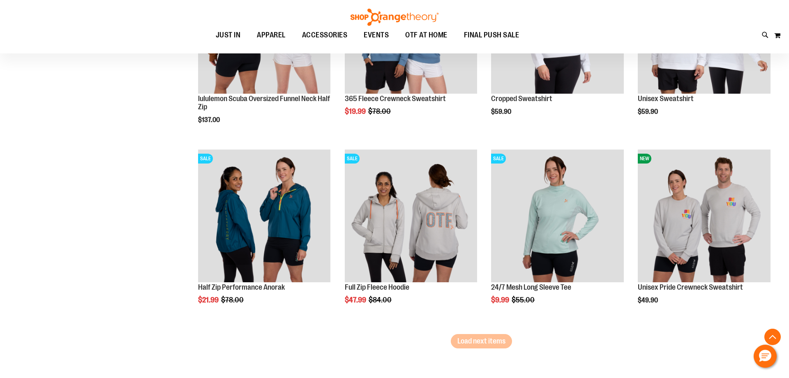
scroll to position [2096, 0]
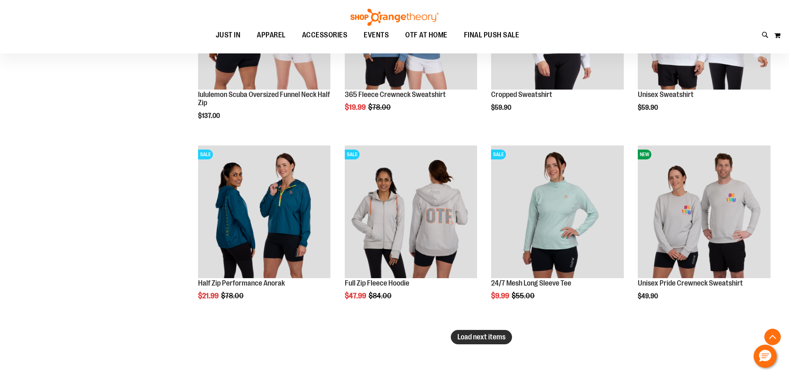
click at [494, 336] on span "Load next items" at bounding box center [482, 337] width 48 height 8
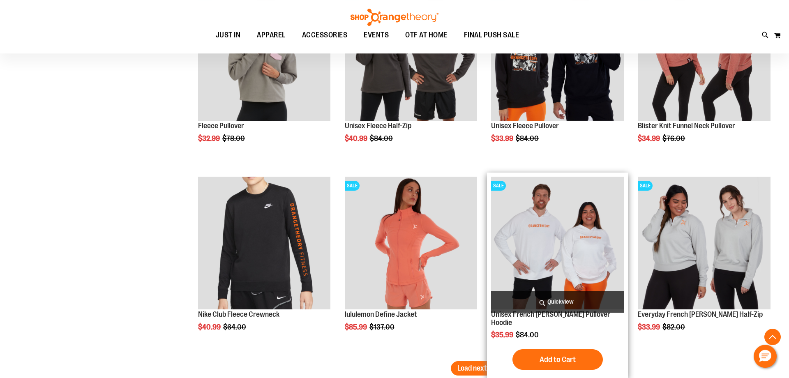
scroll to position [2655, 0]
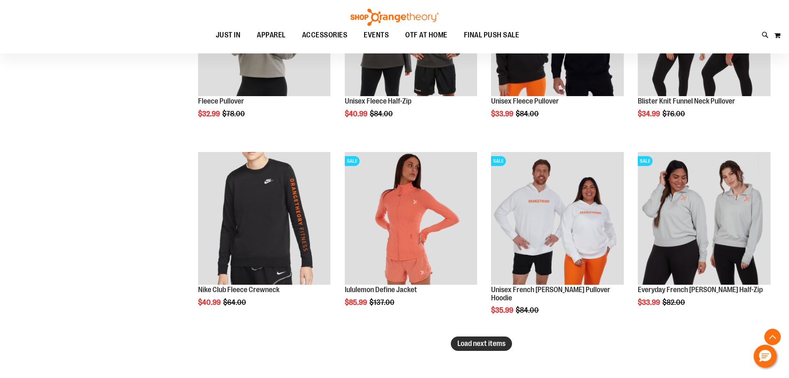
click at [479, 339] on button "Load next items" at bounding box center [481, 344] width 61 height 14
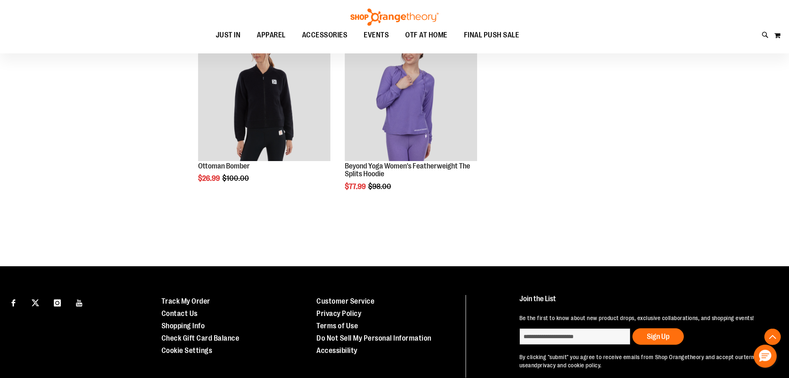
scroll to position [3005, 0]
